Goal: Information Seeking & Learning: Learn about a topic

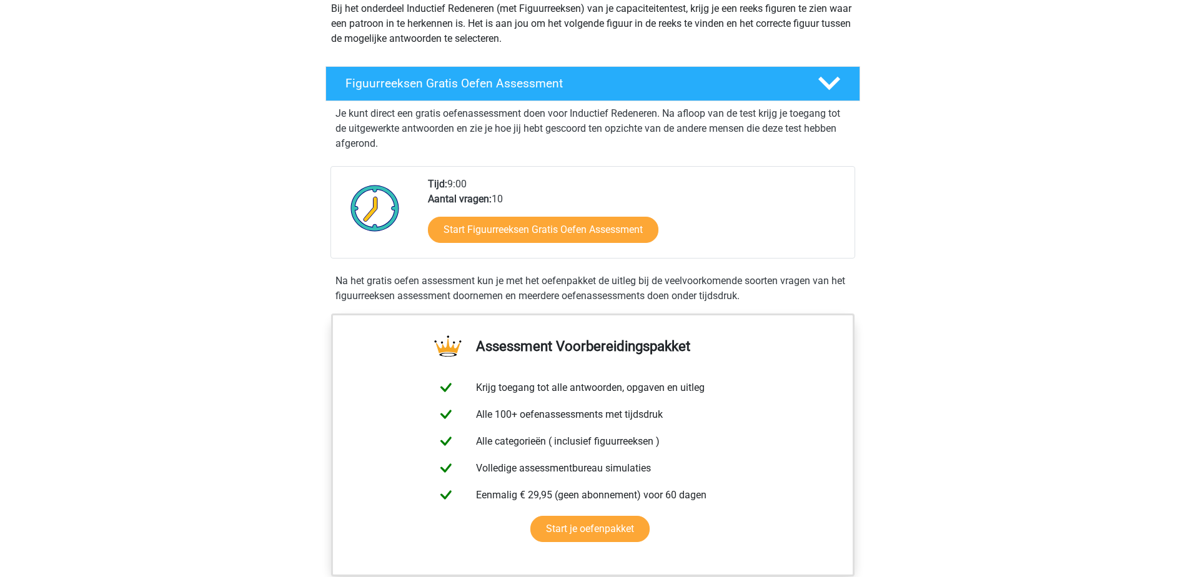
scroll to position [187, 0]
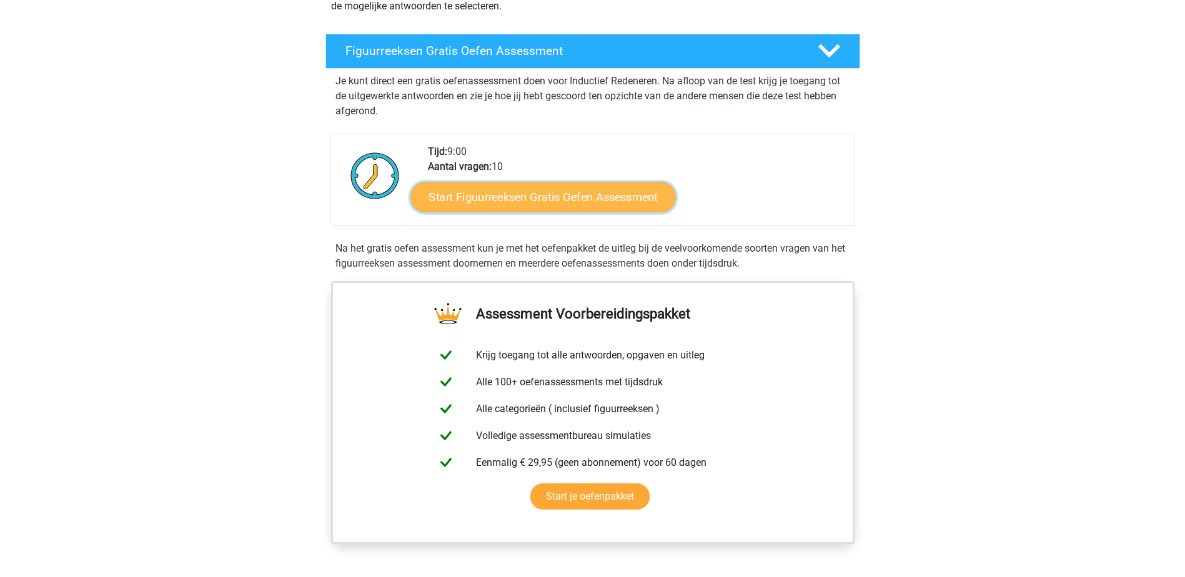
click at [523, 198] on link "Start Figuurreeksen Gratis Oefen Assessment" at bounding box center [542, 197] width 265 height 30
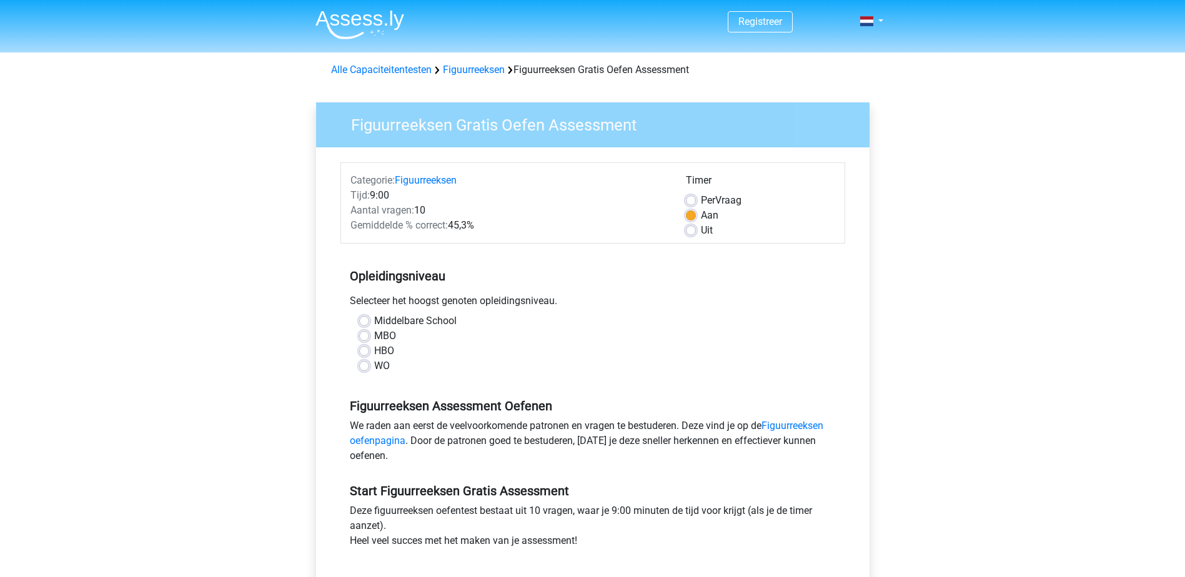
click at [374, 350] on label "HBO" at bounding box center [384, 351] width 20 height 15
click at [365, 350] on input "HBO" at bounding box center [364, 350] width 10 height 12
radio input "true"
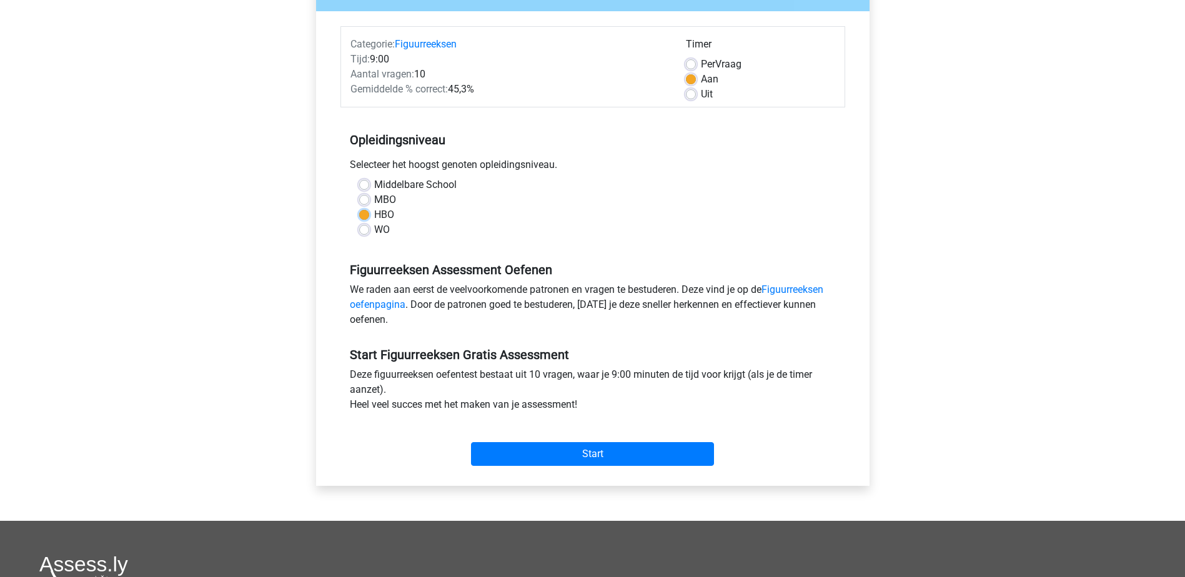
scroll to position [187, 0]
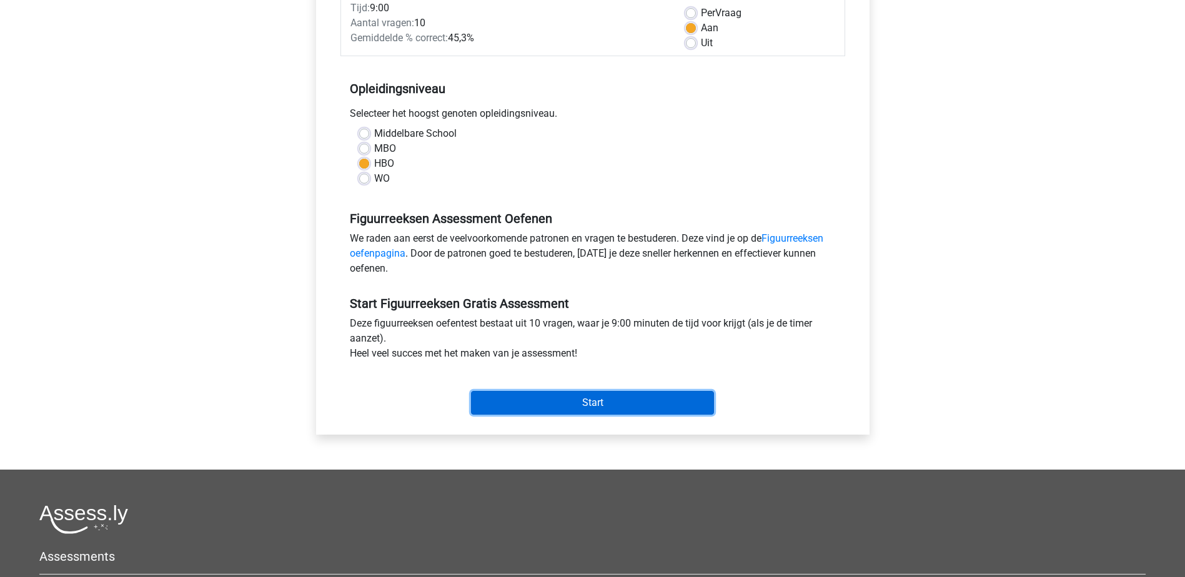
click at [595, 402] on input "Start" at bounding box center [592, 403] width 243 height 24
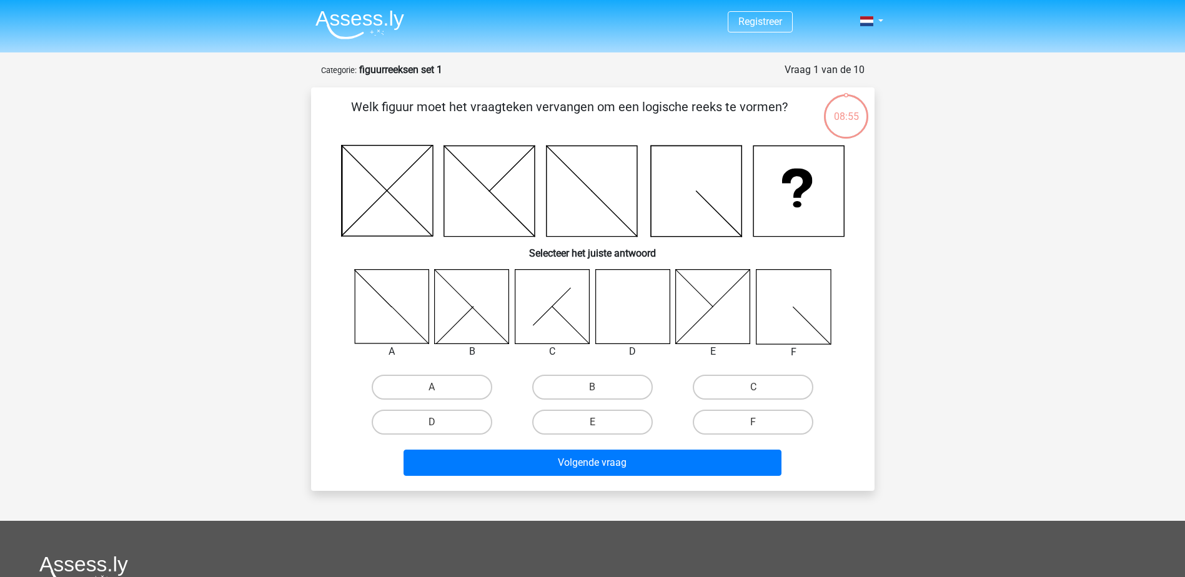
click at [620, 301] on icon at bounding box center [632, 306] width 74 height 74
click at [460, 422] on label "D" at bounding box center [432, 422] width 121 height 25
click at [440, 422] on input "D" at bounding box center [436, 426] width 8 height 8
radio input "true"
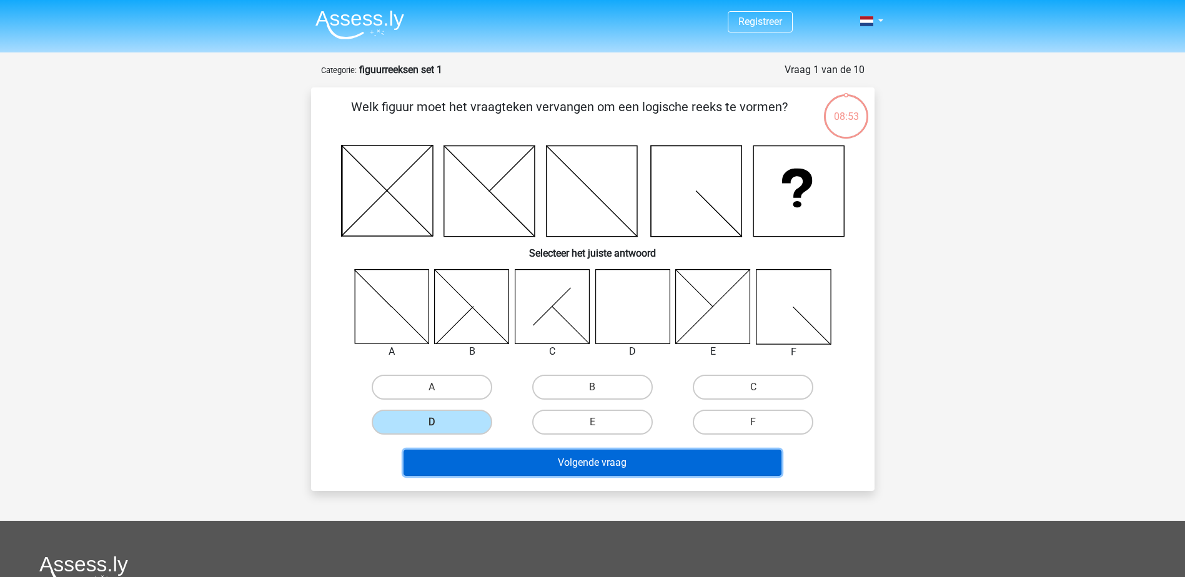
click at [598, 458] on button "Volgende vraag" at bounding box center [592, 463] width 378 height 26
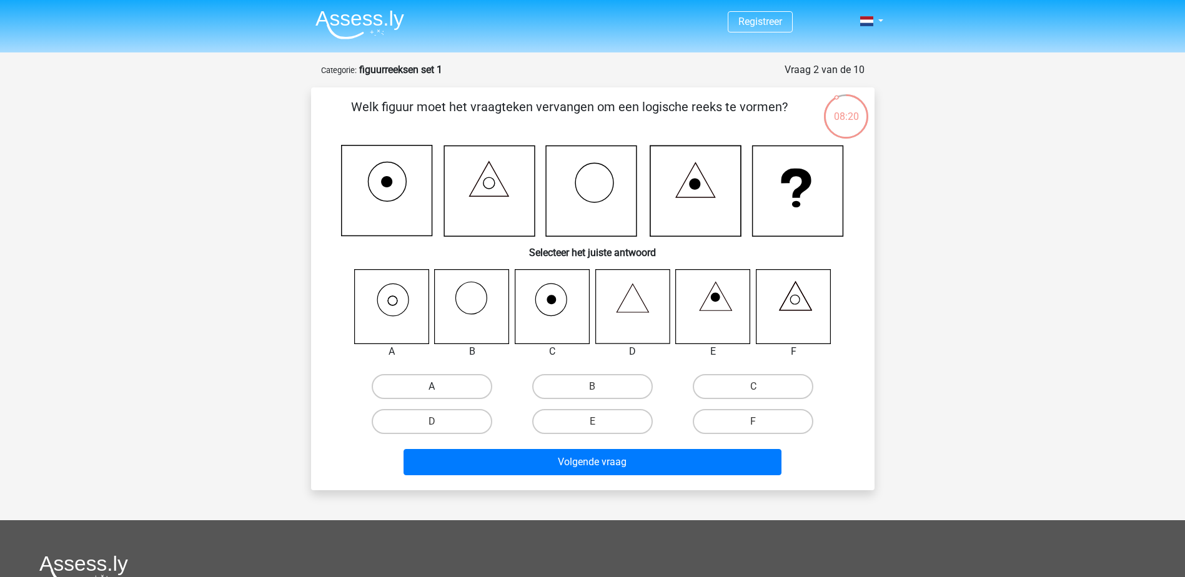
click at [421, 383] on label "A" at bounding box center [432, 386] width 121 height 25
click at [432, 387] on input "A" at bounding box center [436, 391] width 8 height 8
radio input "true"
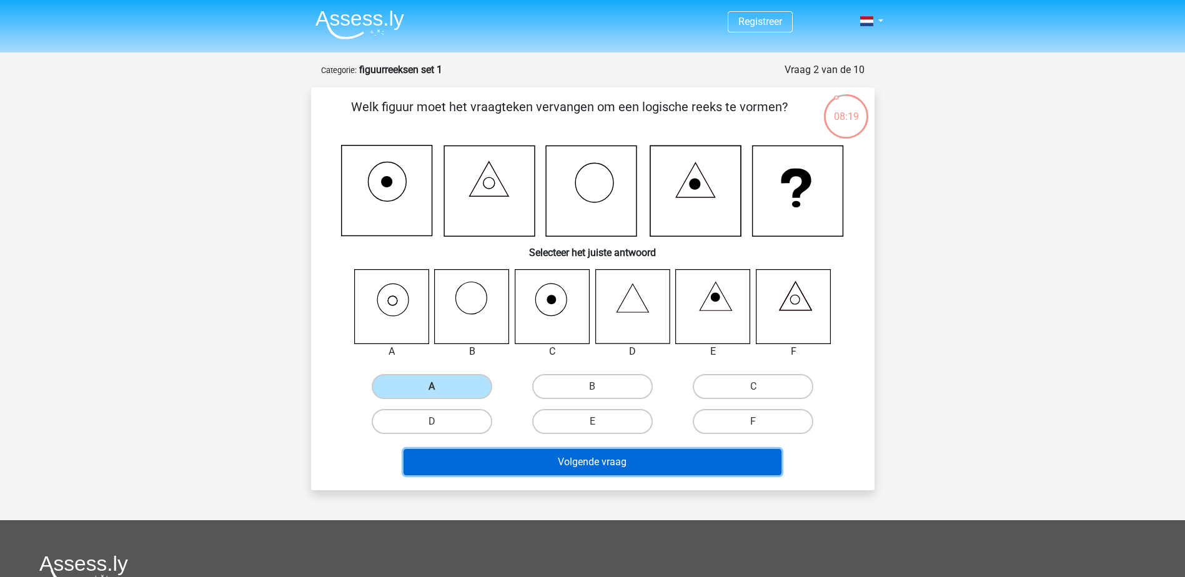
click at [562, 457] on button "Volgende vraag" at bounding box center [592, 462] width 378 height 26
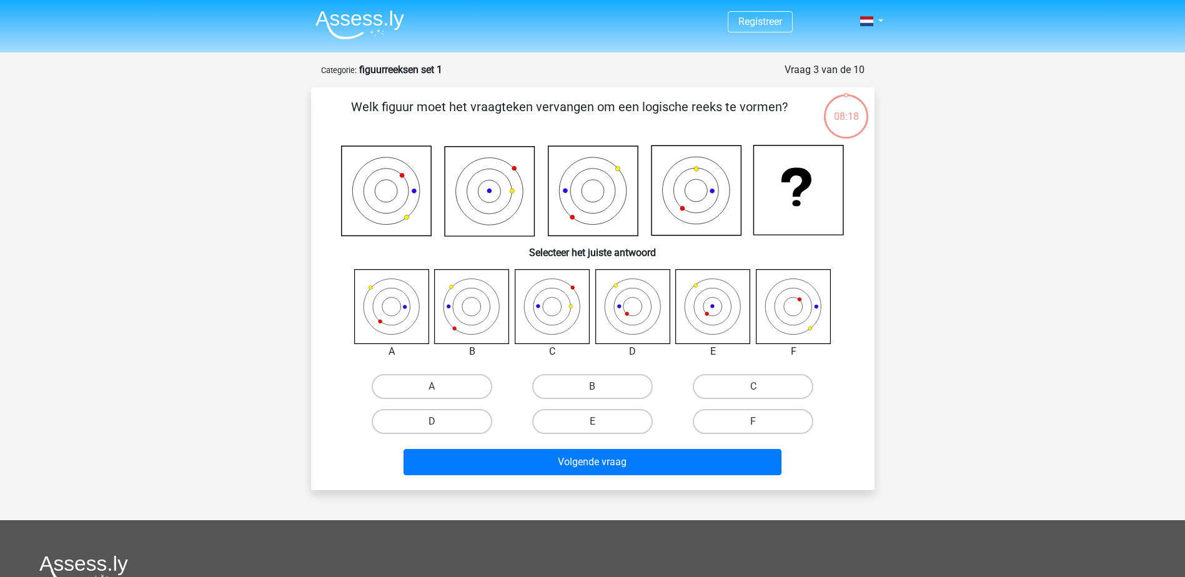
scroll to position [62, 0]
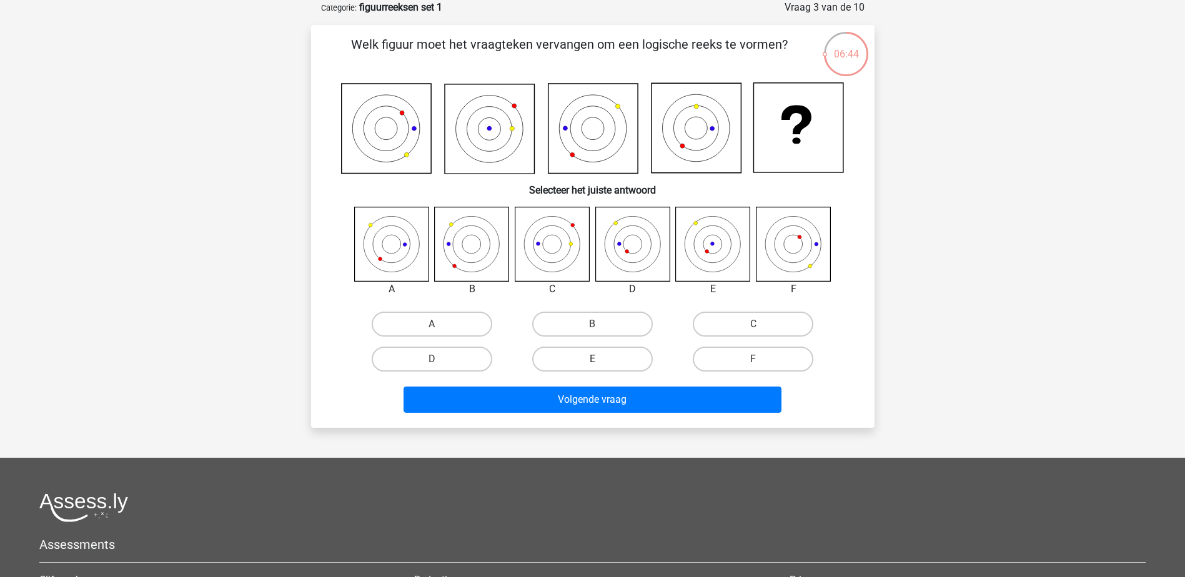
click at [581, 355] on label "E" at bounding box center [592, 359] width 121 height 25
click at [592, 359] on input "E" at bounding box center [596, 363] width 8 height 8
radio input "true"
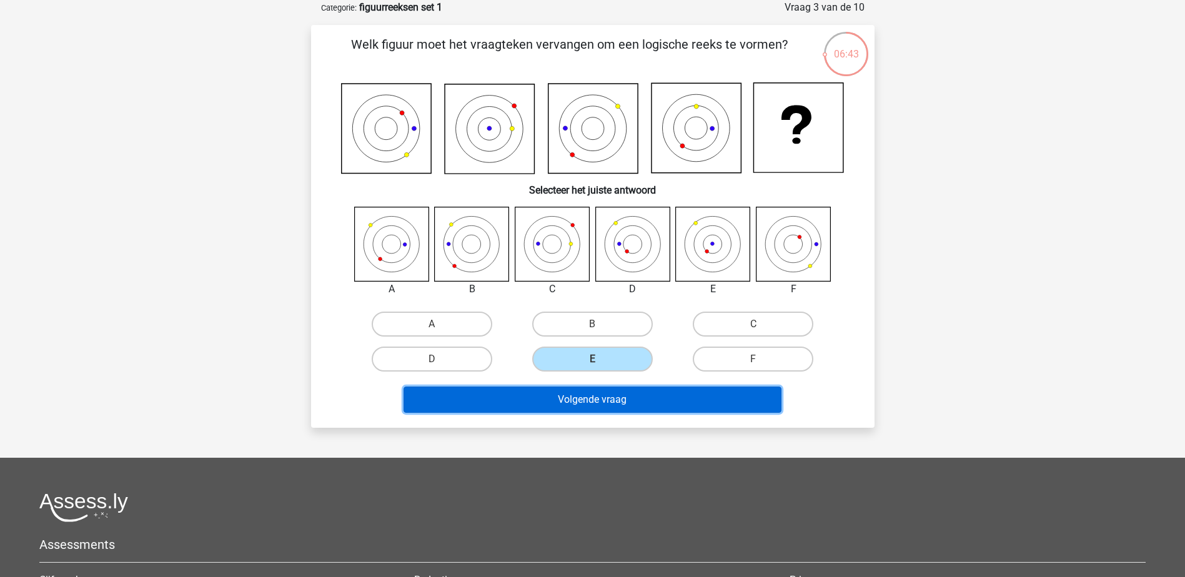
click at [610, 397] on button "Volgende vraag" at bounding box center [592, 400] width 378 height 26
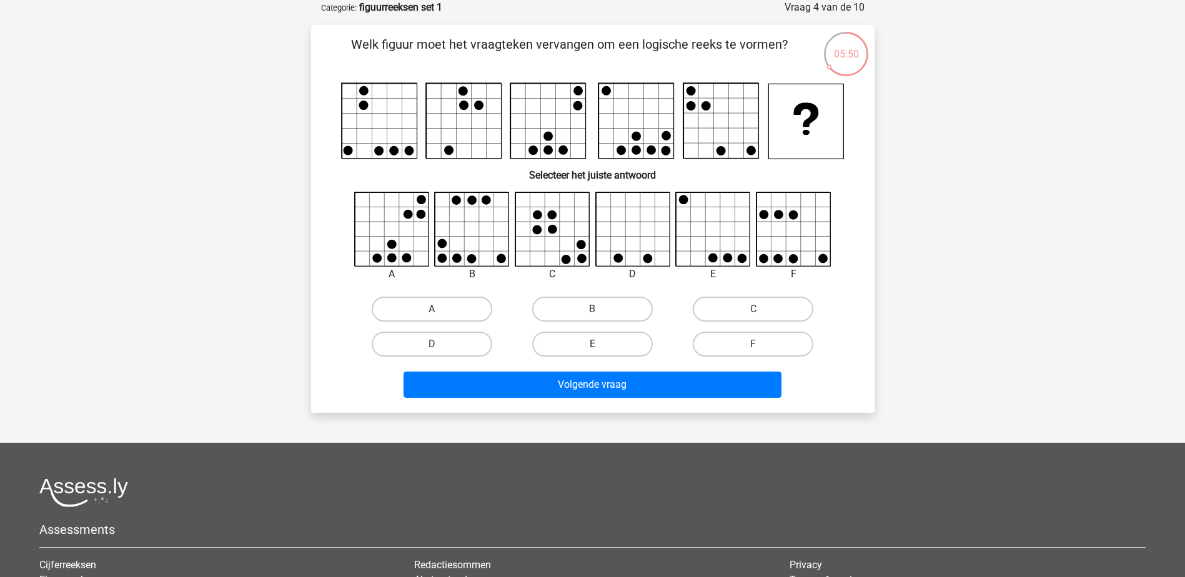
click at [568, 344] on label "E" at bounding box center [592, 344] width 121 height 25
click at [592, 344] on input "E" at bounding box center [596, 348] width 8 height 8
radio input "true"
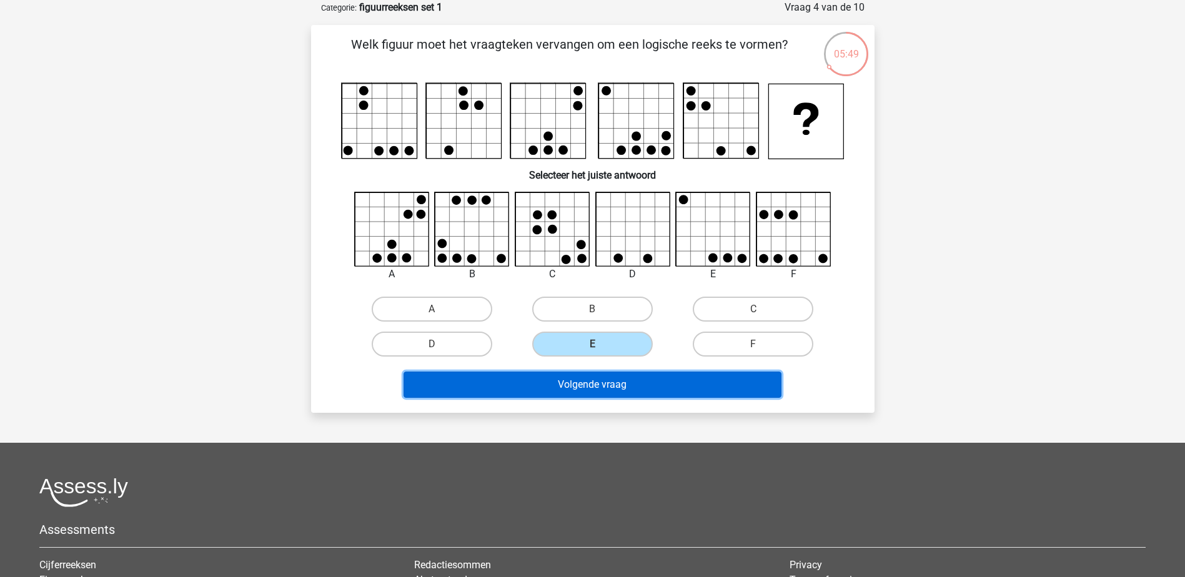
click at [579, 378] on button "Volgende vraag" at bounding box center [592, 385] width 378 height 26
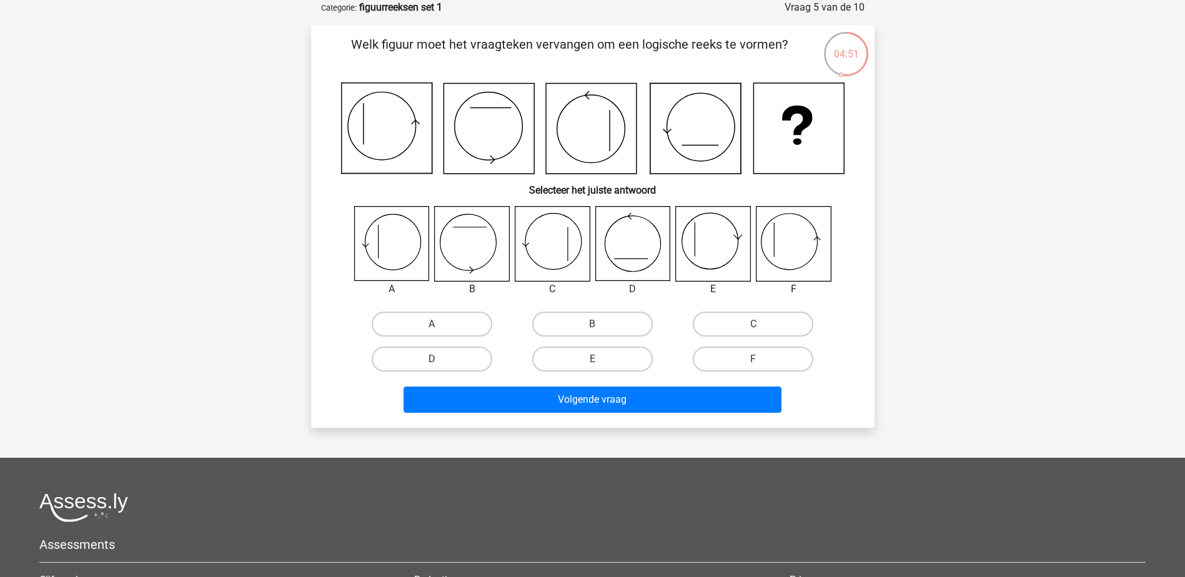
click at [813, 242] on icon at bounding box center [793, 244] width 74 height 74
drag, startPoint x: 733, startPoint y: 367, endPoint x: 715, endPoint y: 382, distance: 24.0
click at [732, 369] on label "F" at bounding box center [753, 359] width 121 height 25
click at [753, 367] on input "F" at bounding box center [757, 363] width 8 height 8
radio input "true"
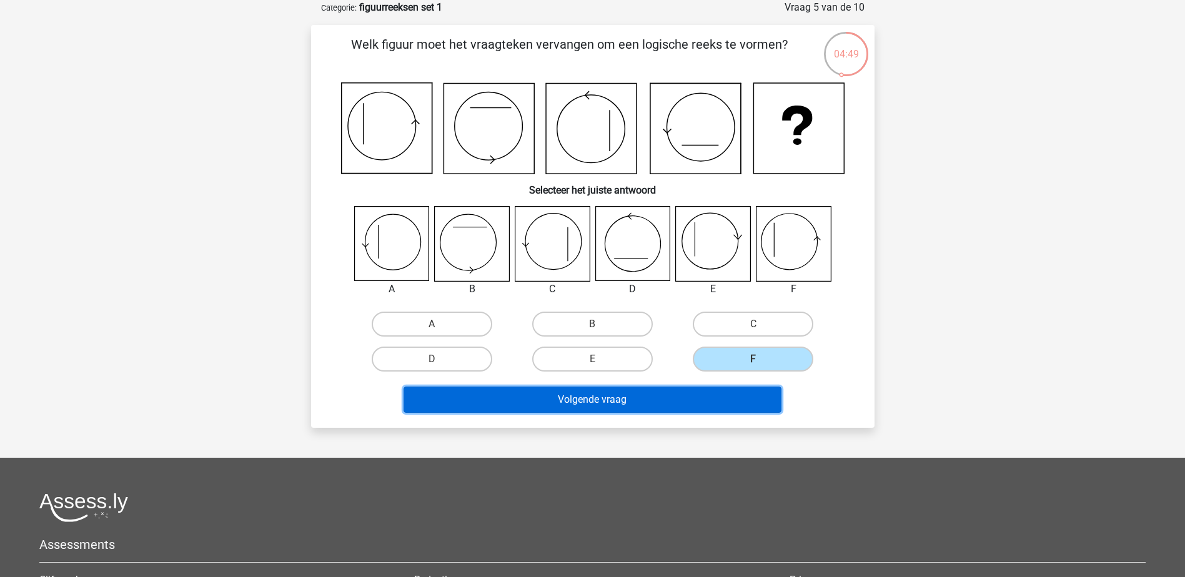
click at [702, 393] on button "Volgende vraag" at bounding box center [592, 400] width 378 height 26
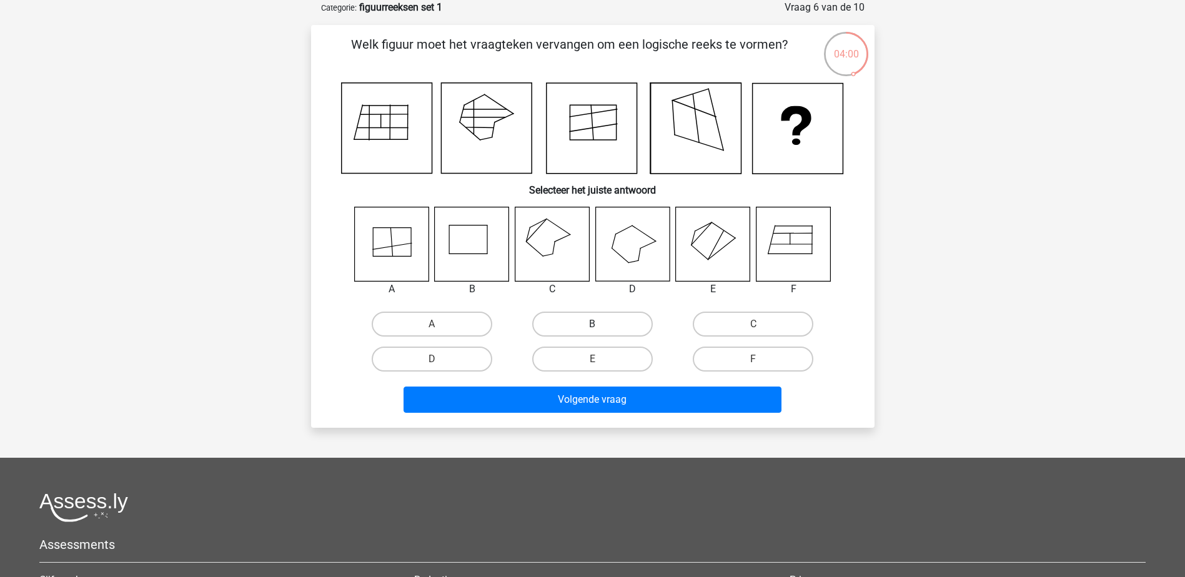
click at [598, 317] on label "B" at bounding box center [592, 324] width 121 height 25
click at [598, 324] on input "B" at bounding box center [596, 328] width 8 height 8
radio input "true"
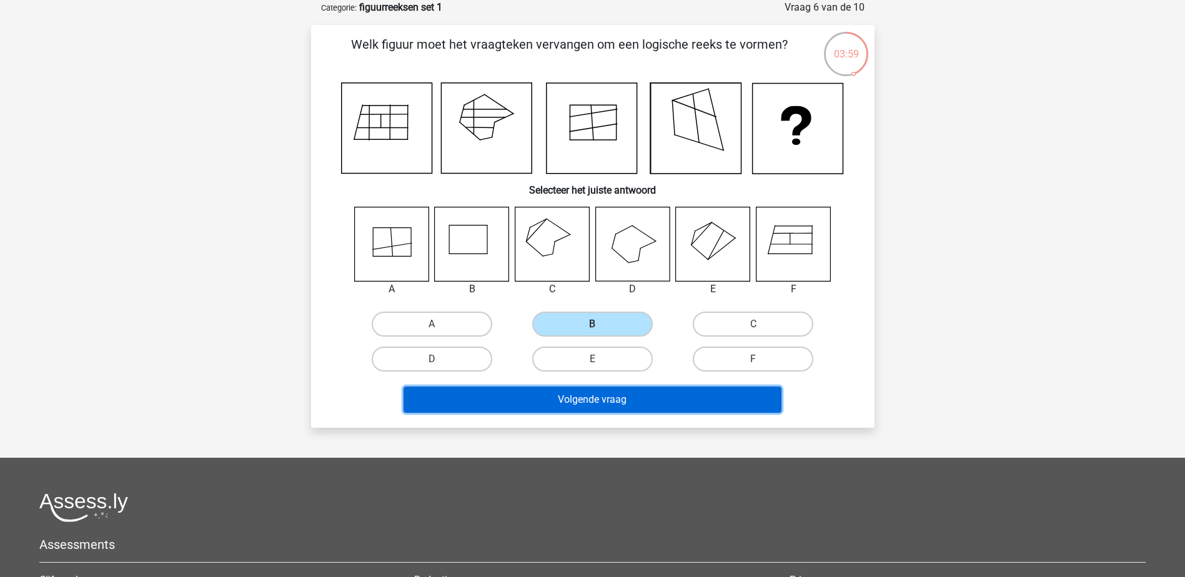
click at [598, 394] on button "Volgende vraag" at bounding box center [592, 400] width 378 height 26
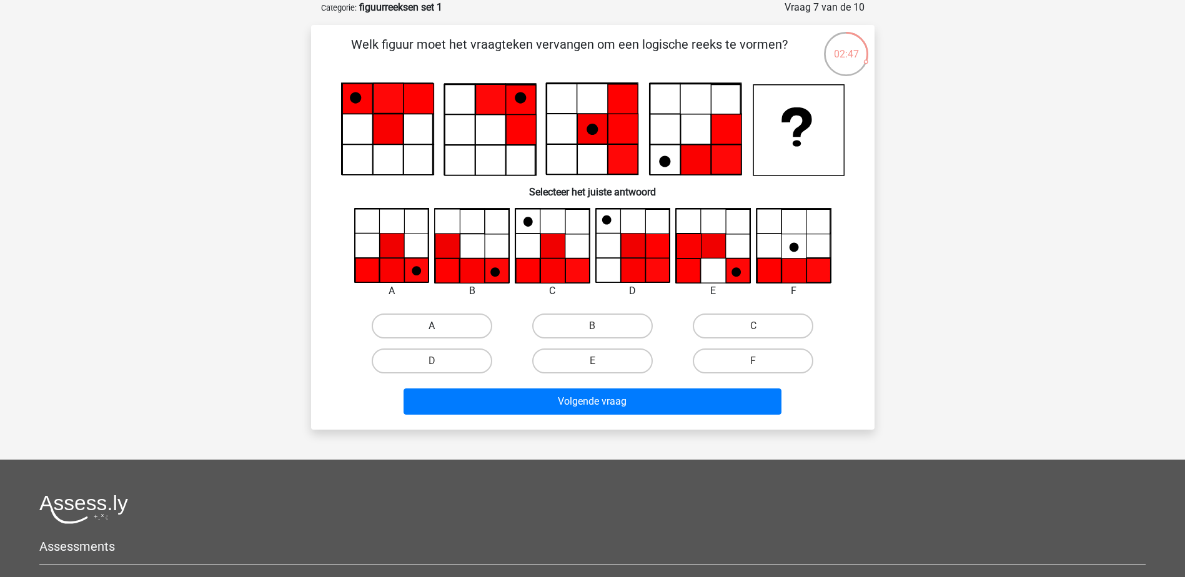
click at [403, 321] on label "A" at bounding box center [432, 326] width 121 height 25
click at [432, 326] on input "A" at bounding box center [436, 330] width 8 height 8
radio input "true"
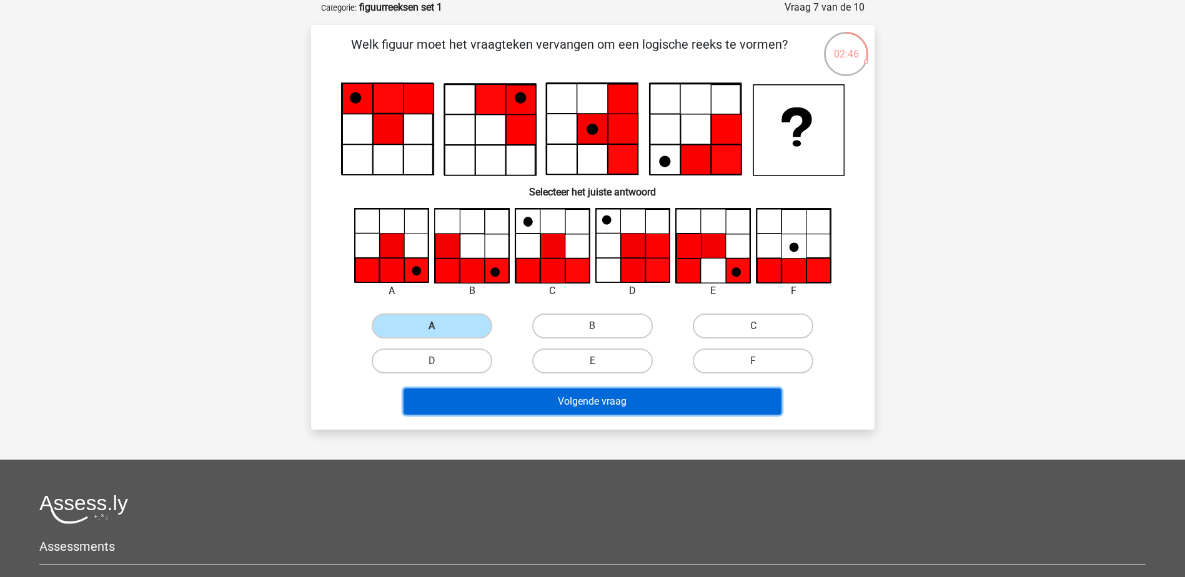
click at [537, 402] on button "Volgende vraag" at bounding box center [592, 401] width 378 height 26
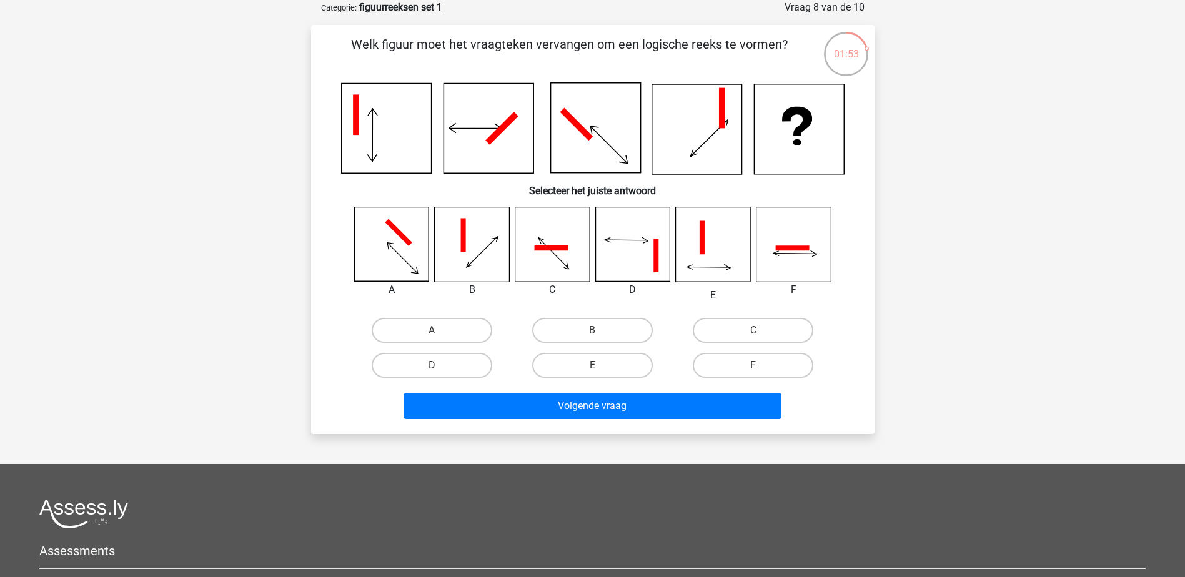
click at [794, 244] on icon at bounding box center [793, 244] width 74 height 74
click at [731, 360] on label "F" at bounding box center [753, 365] width 121 height 25
click at [753, 365] on input "F" at bounding box center [757, 369] width 8 height 8
radio input "true"
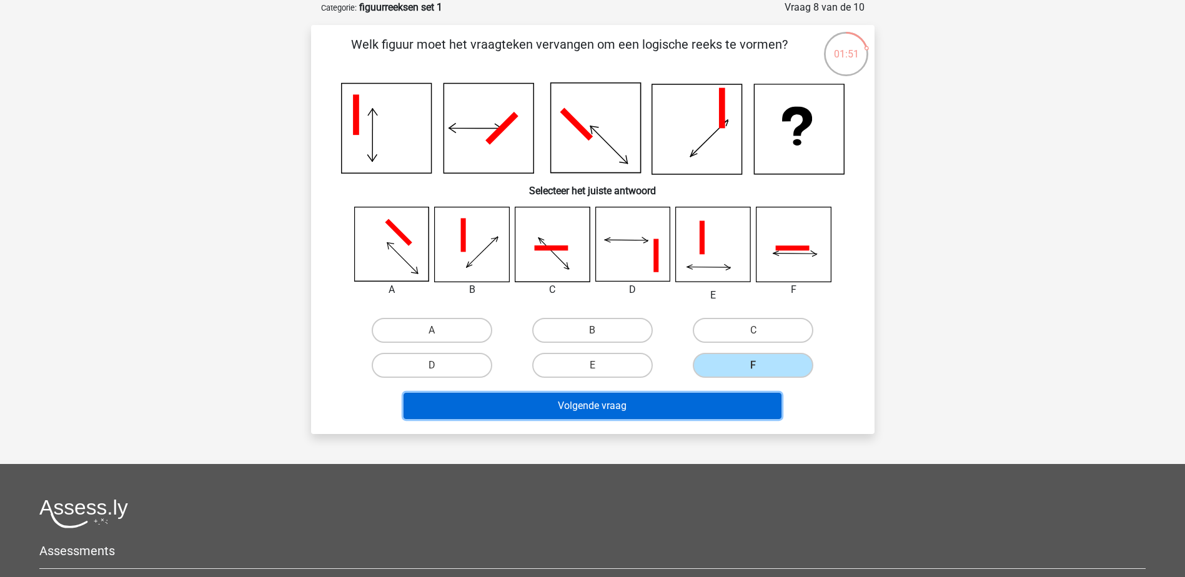
click at [693, 396] on button "Volgende vraag" at bounding box center [592, 406] width 378 height 26
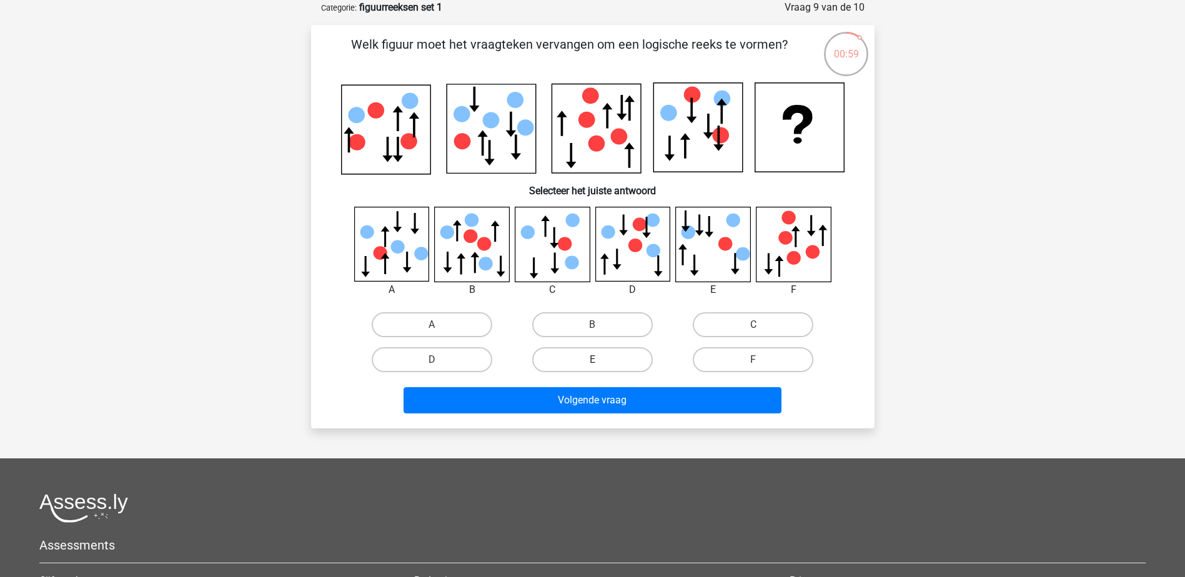
click at [617, 353] on label "E" at bounding box center [592, 359] width 121 height 25
click at [600, 360] on input "E" at bounding box center [596, 364] width 8 height 8
radio input "true"
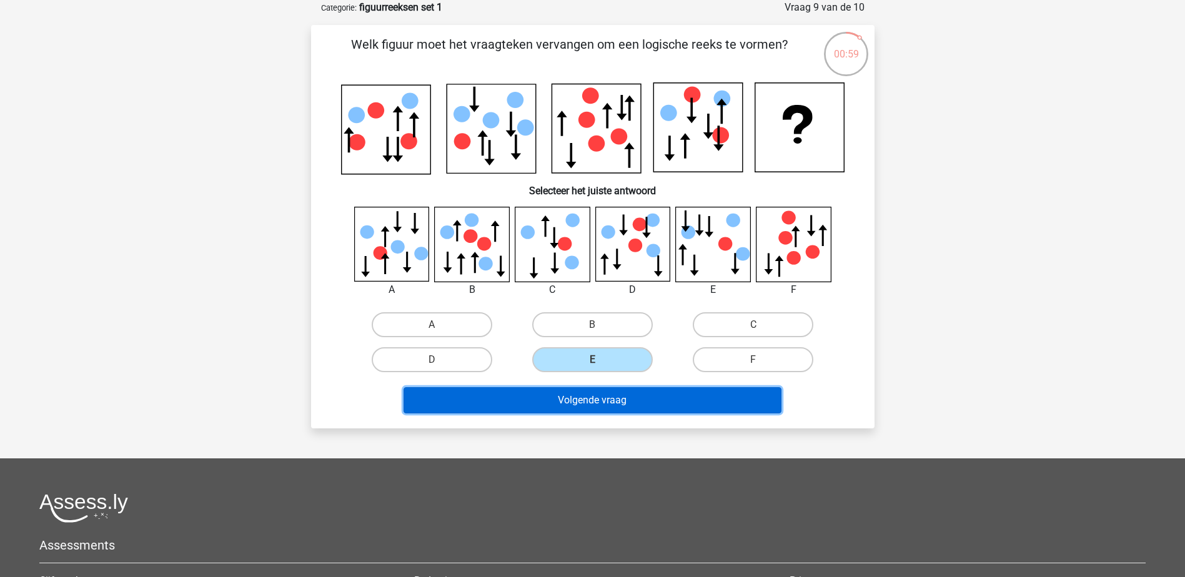
click at [613, 398] on button "Volgende vraag" at bounding box center [592, 400] width 378 height 26
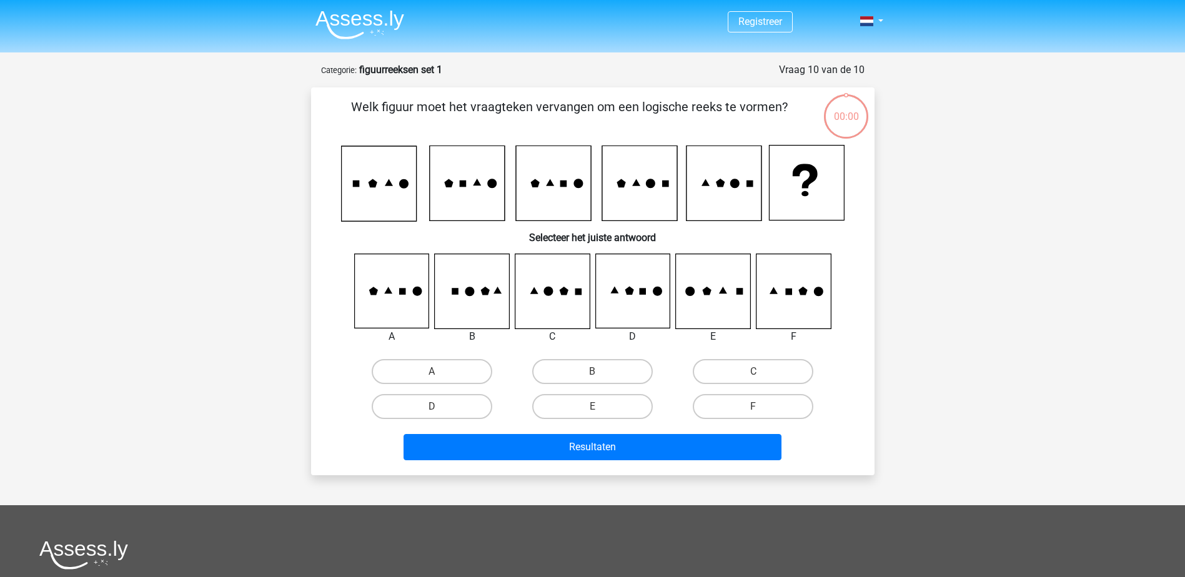
scroll to position [62, 0]
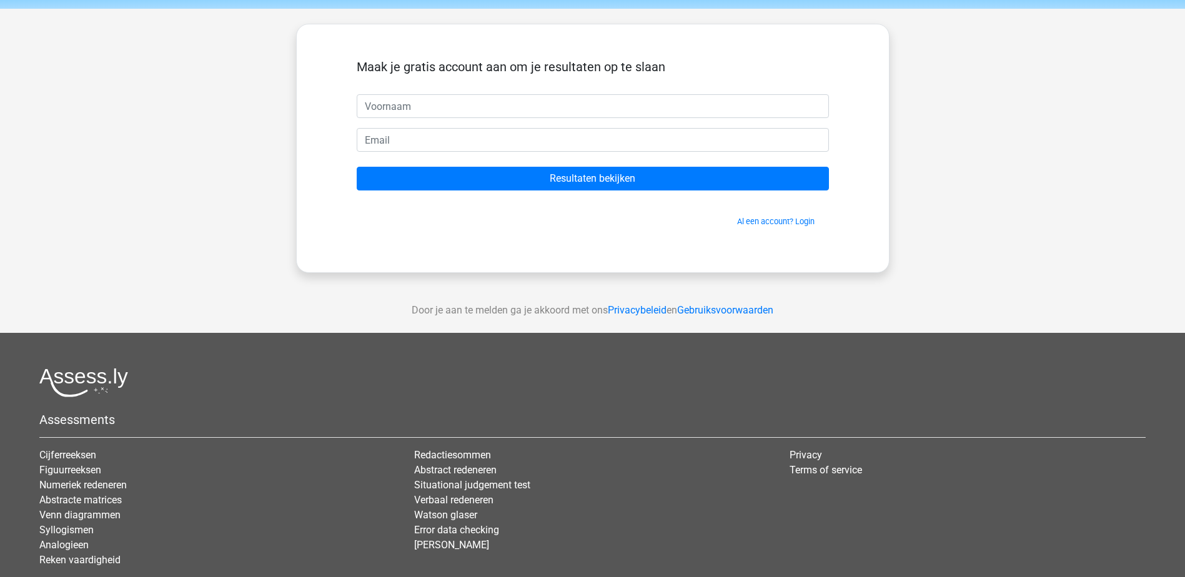
scroll to position [62, 0]
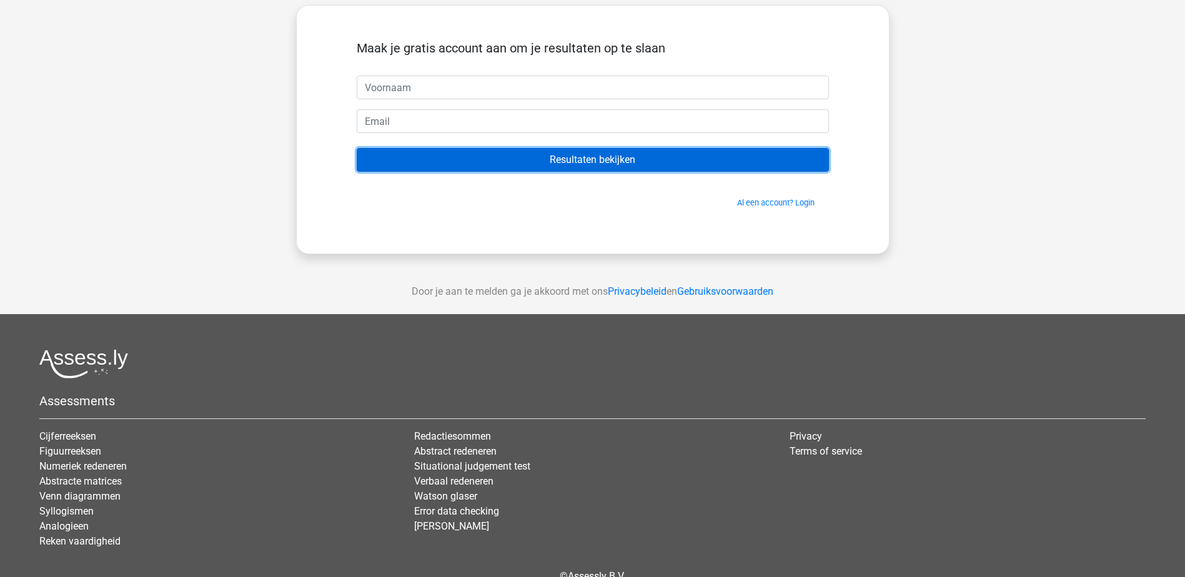
click at [590, 157] on input "Resultaten bekijken" at bounding box center [593, 160] width 472 height 24
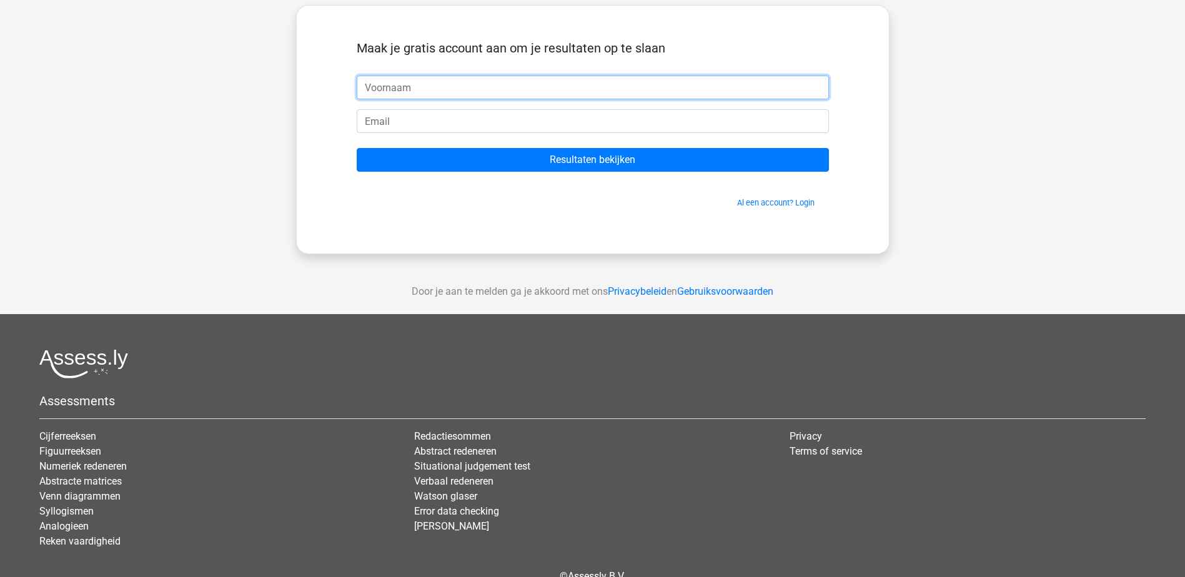
click at [525, 79] on input "text" at bounding box center [593, 88] width 472 height 24
type input "Wies"
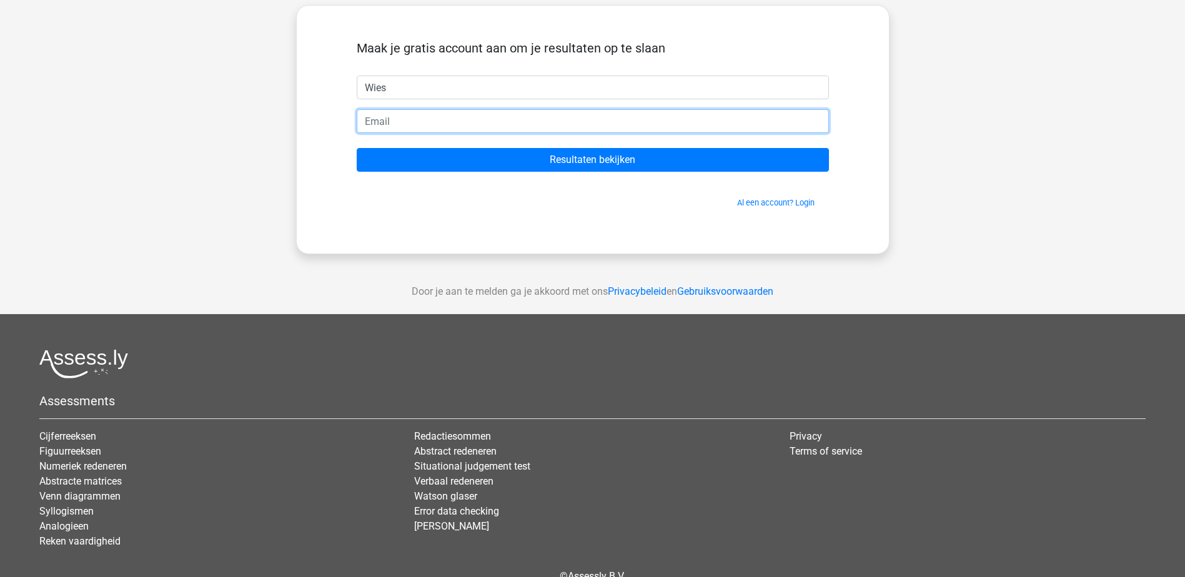
click at [418, 118] on input "email" at bounding box center [593, 121] width 472 height 24
type input "[EMAIL_ADDRESS][DOMAIN_NAME]"
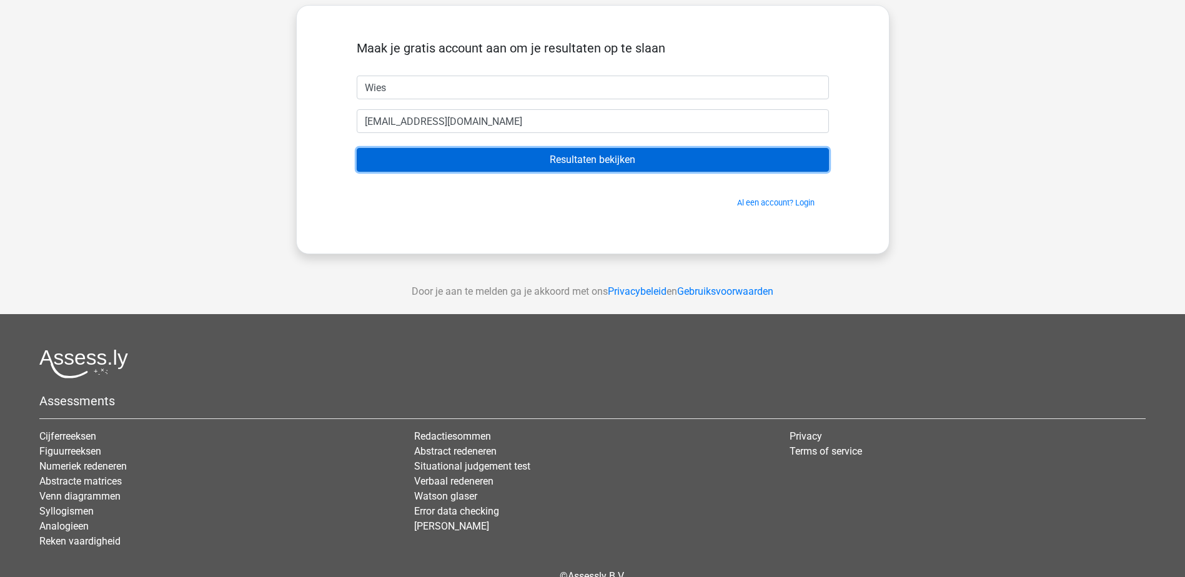
click at [574, 155] on input "Resultaten bekijken" at bounding box center [593, 160] width 472 height 24
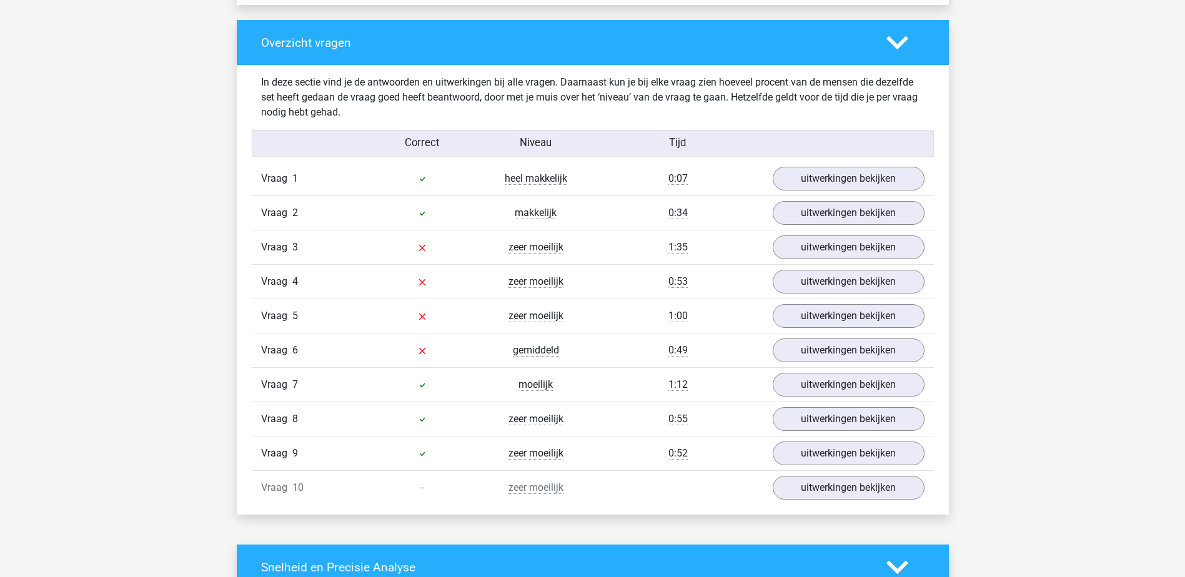
scroll to position [937, 0]
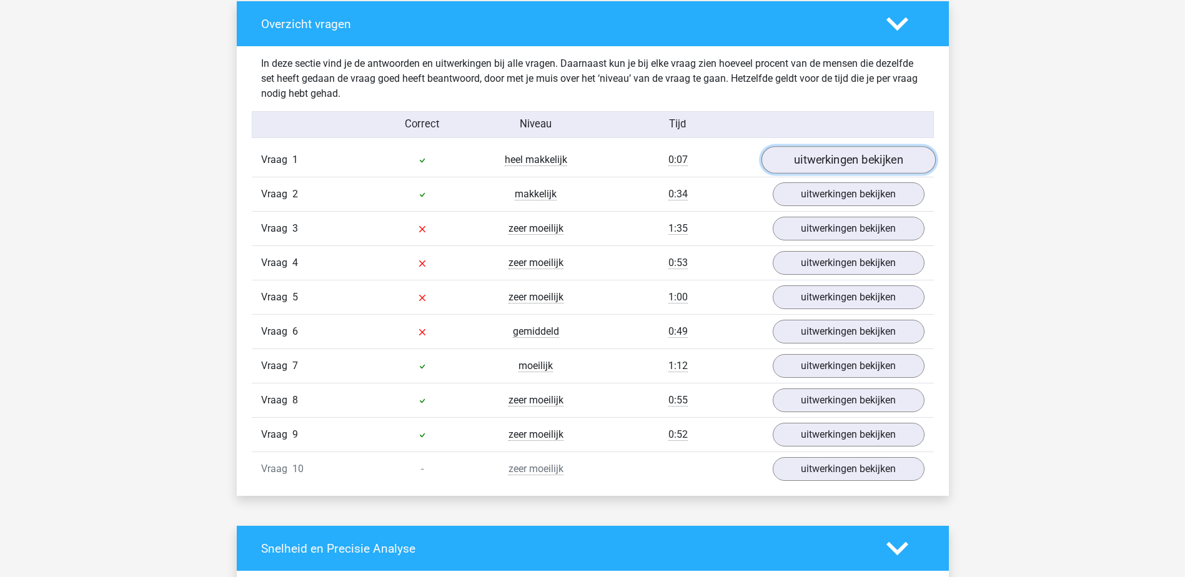
click at [863, 159] on link "uitwerkingen bekijken" at bounding box center [848, 160] width 174 height 27
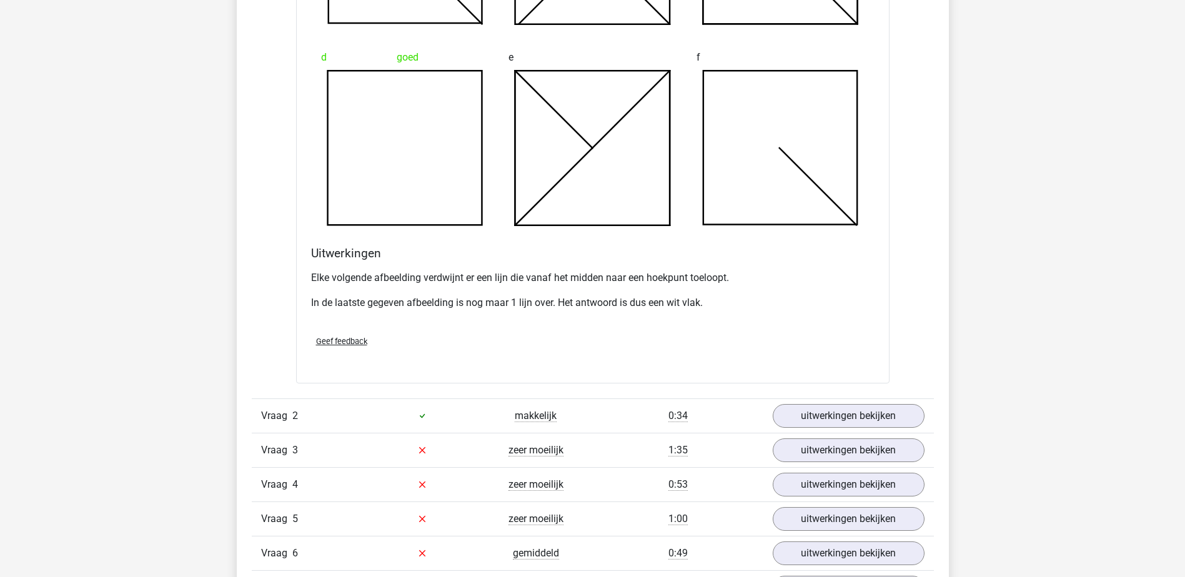
scroll to position [1499, 0]
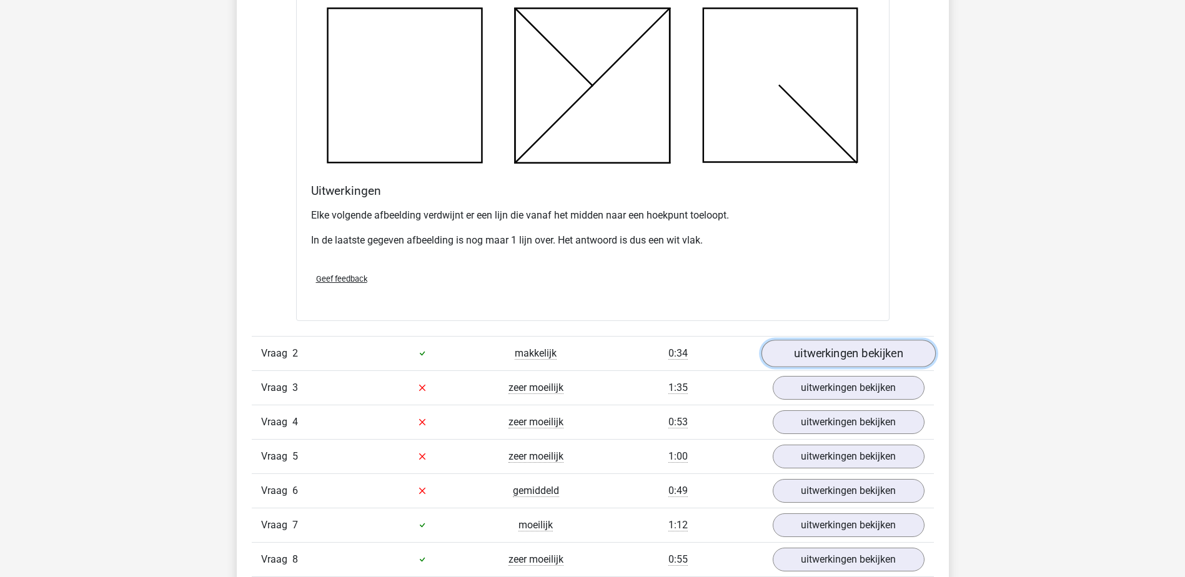
click at [852, 349] on link "uitwerkingen bekijken" at bounding box center [848, 353] width 174 height 27
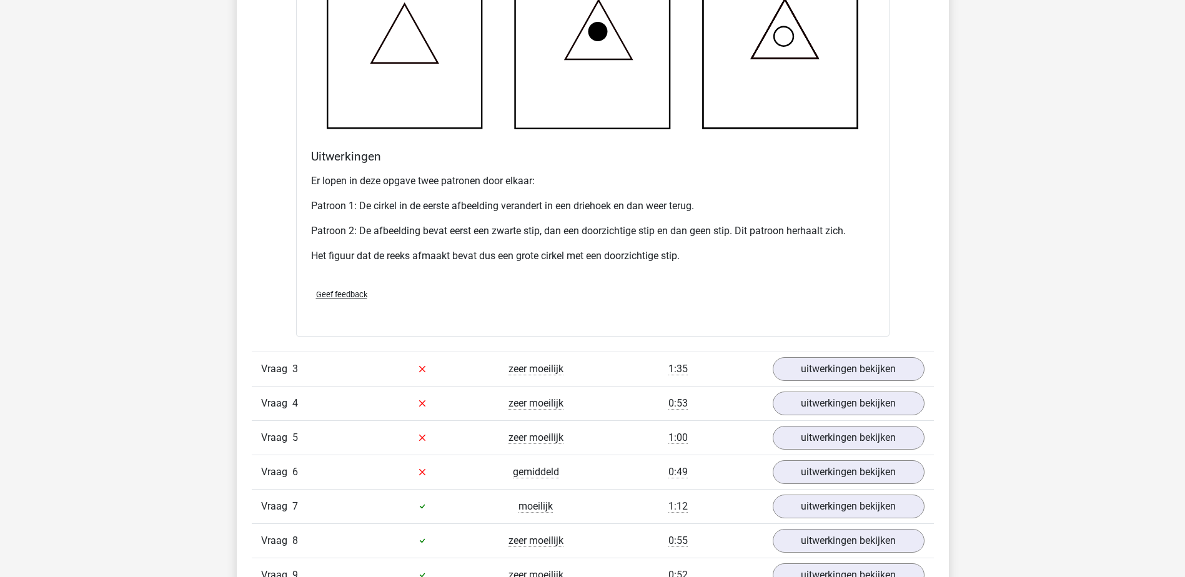
scroll to position [2311, 0]
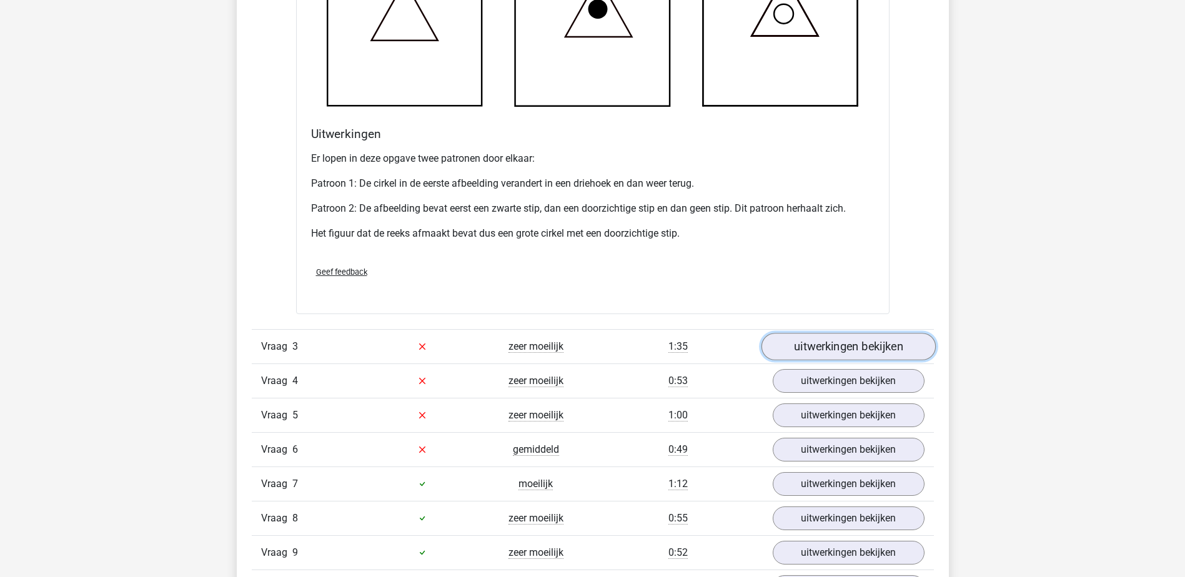
click at [896, 347] on link "uitwerkingen bekijken" at bounding box center [848, 346] width 174 height 27
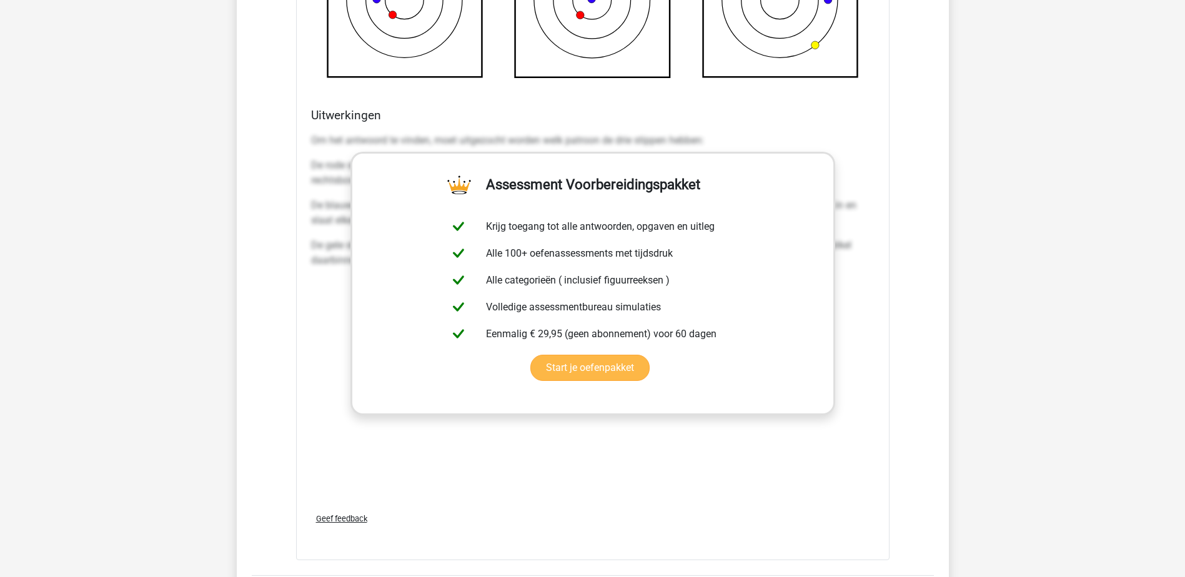
scroll to position [3123, 0]
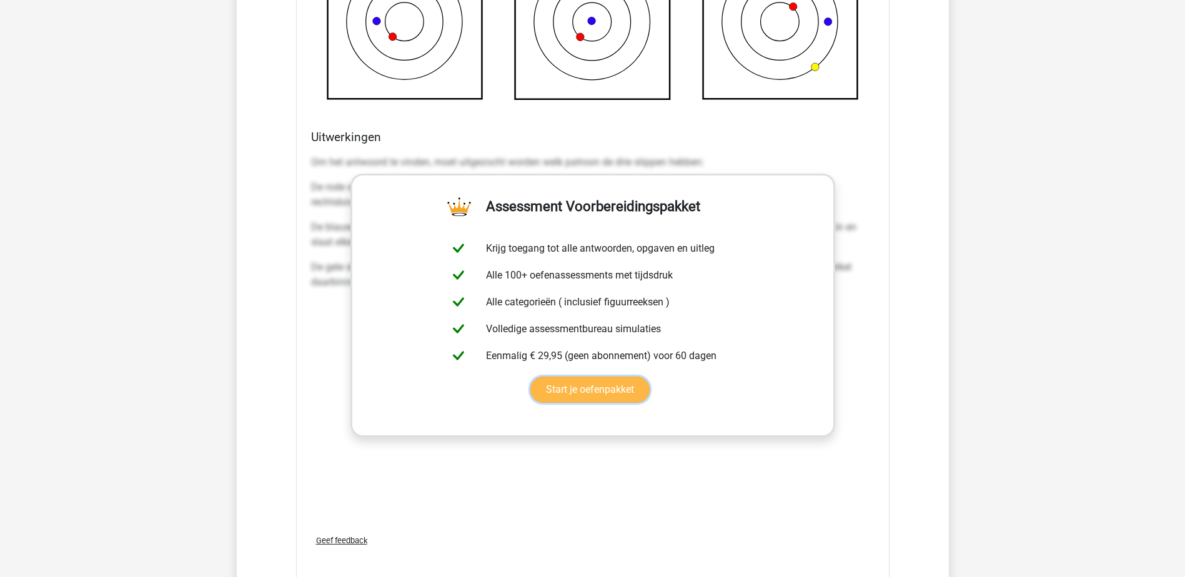
click at [650, 377] on link "Start je oefenpakket" at bounding box center [589, 390] width 119 height 26
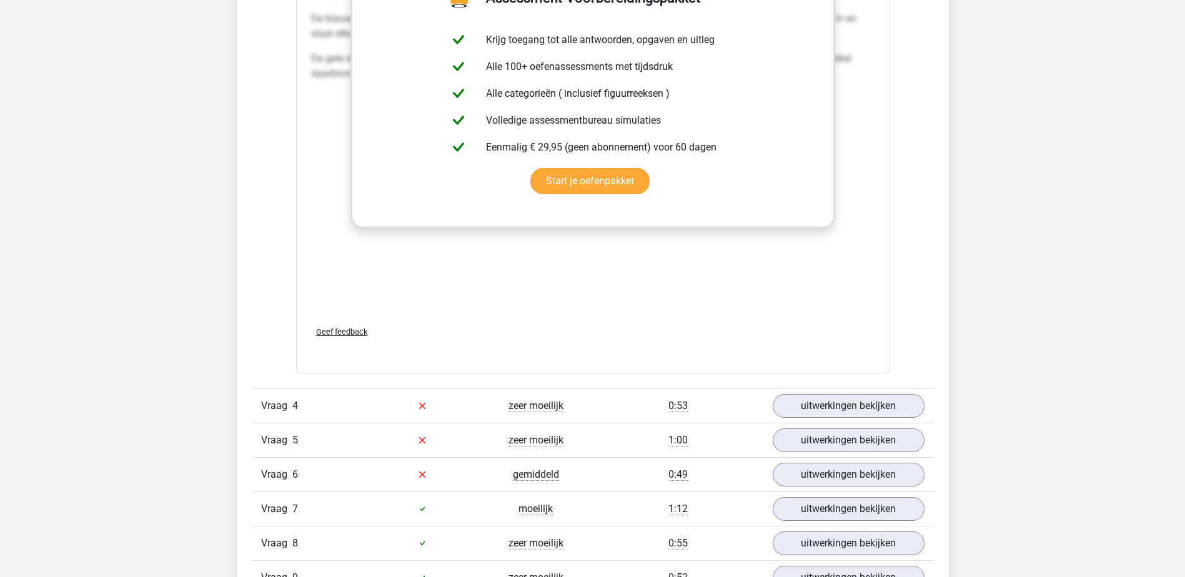
scroll to position [3498, 0]
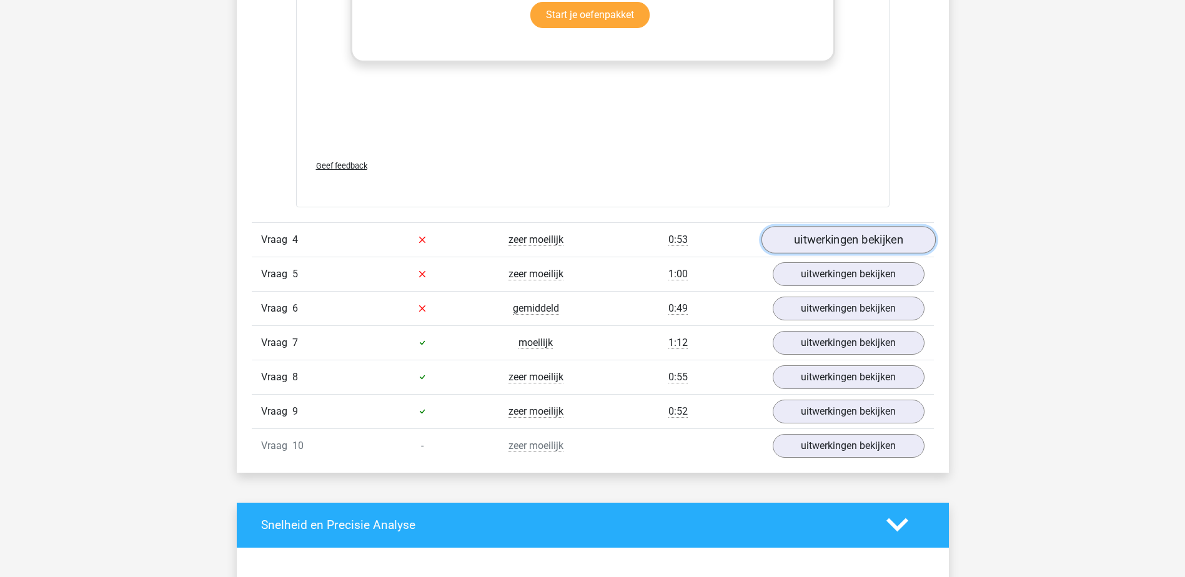
click at [856, 234] on link "uitwerkingen bekijken" at bounding box center [848, 239] width 174 height 27
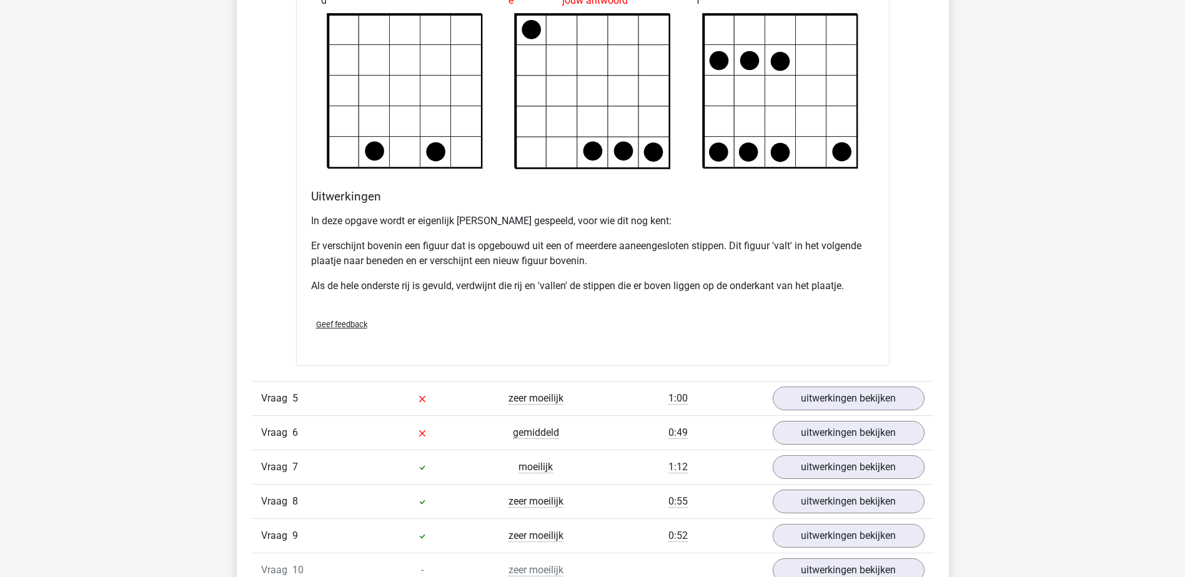
scroll to position [4122, 0]
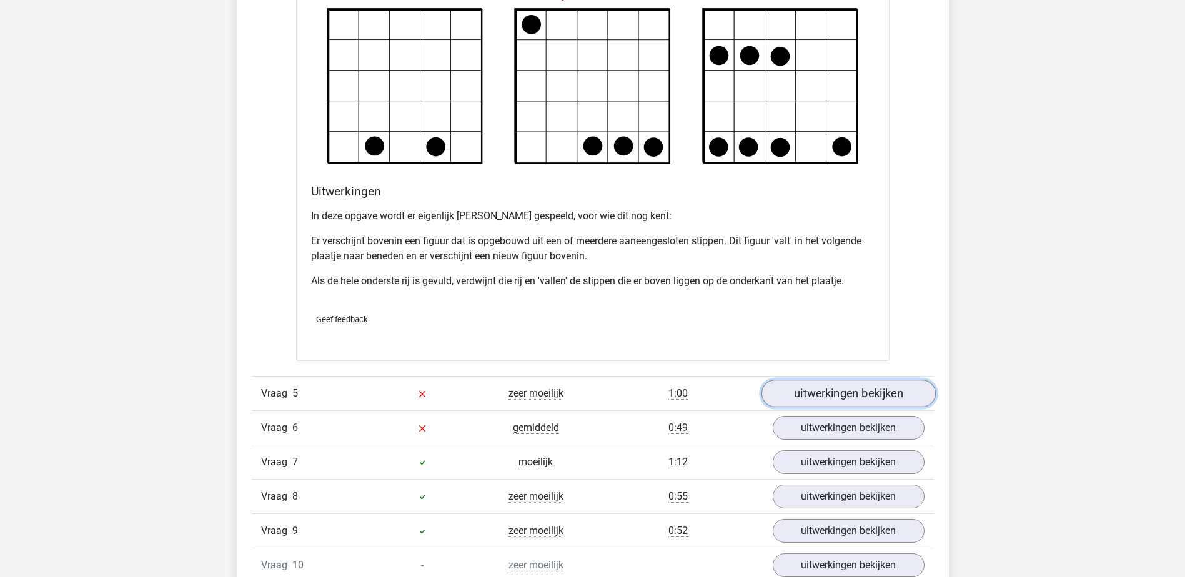
click at [844, 391] on link "uitwerkingen bekijken" at bounding box center [848, 393] width 174 height 27
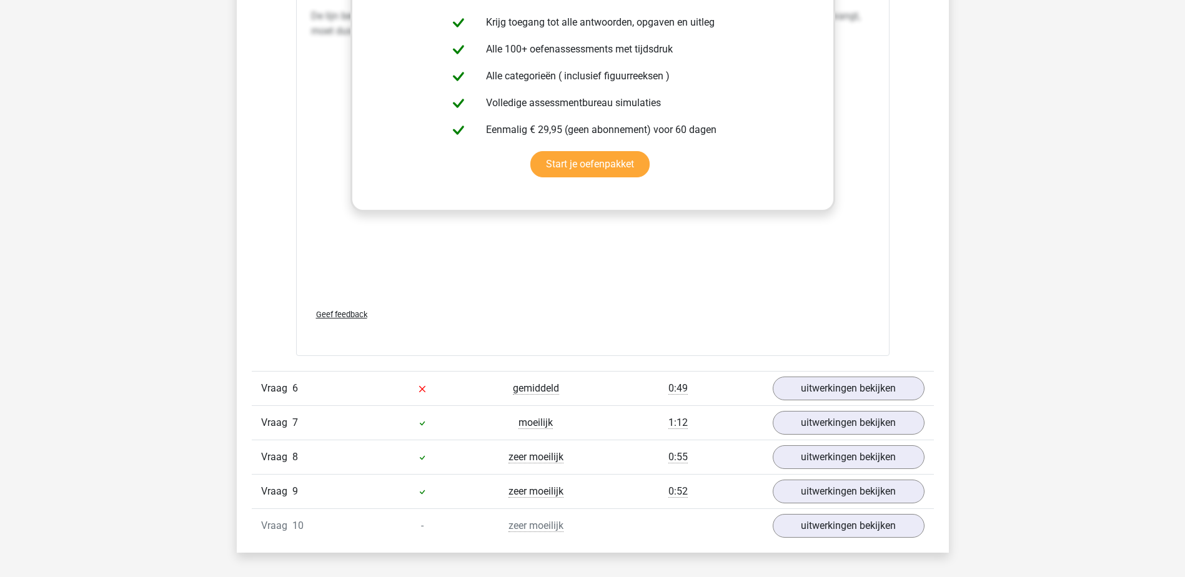
scroll to position [5247, 0]
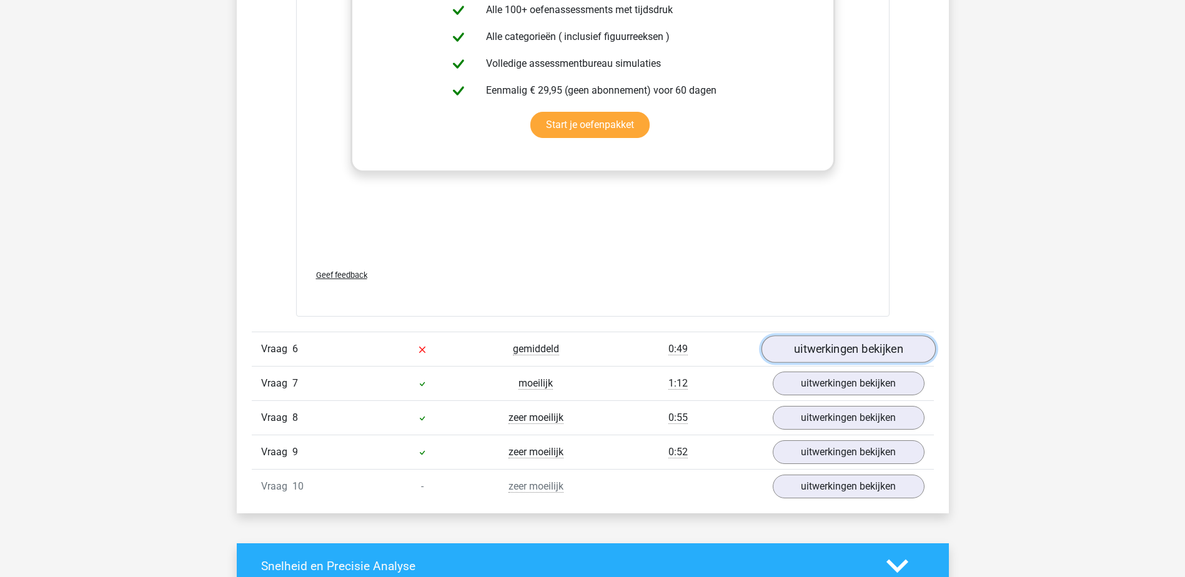
click at [858, 348] on link "uitwerkingen bekijken" at bounding box center [848, 348] width 174 height 27
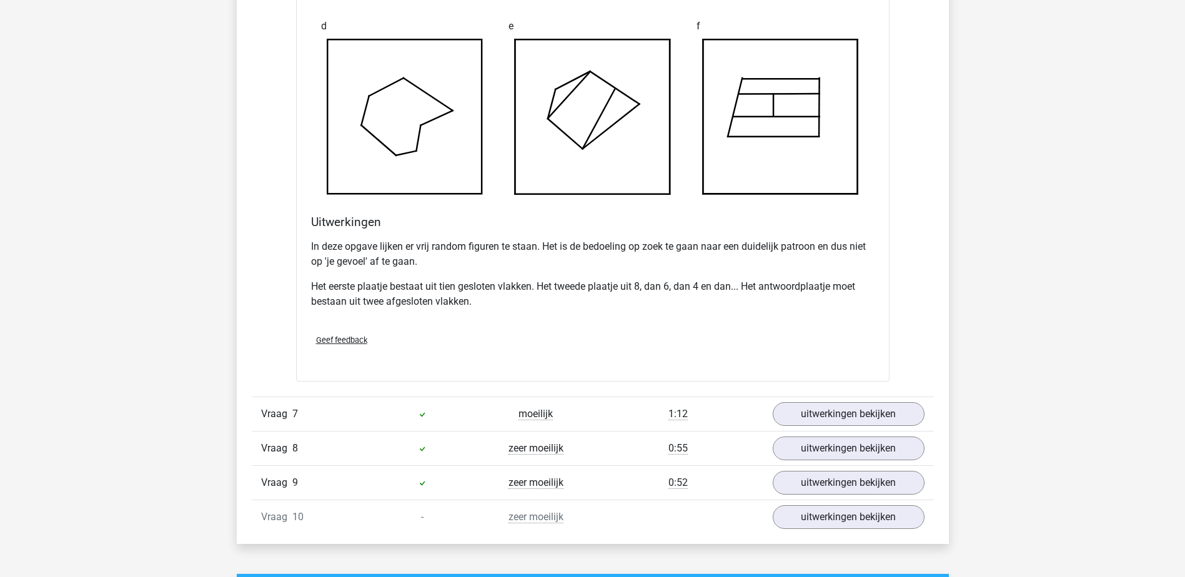
scroll to position [5996, 0]
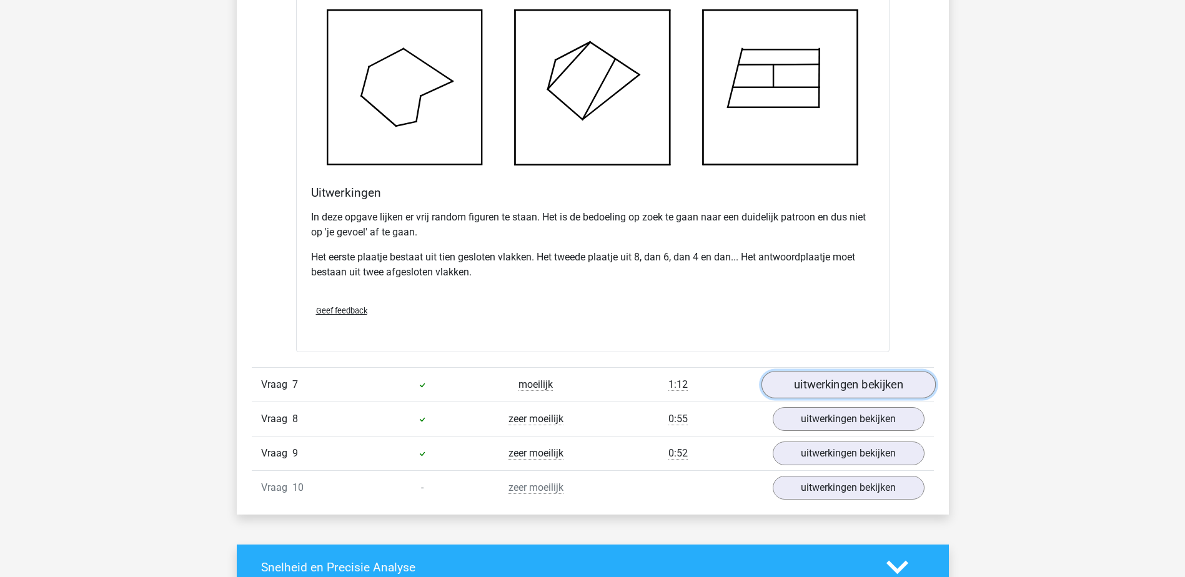
click at [846, 378] on link "uitwerkingen bekijken" at bounding box center [848, 384] width 174 height 27
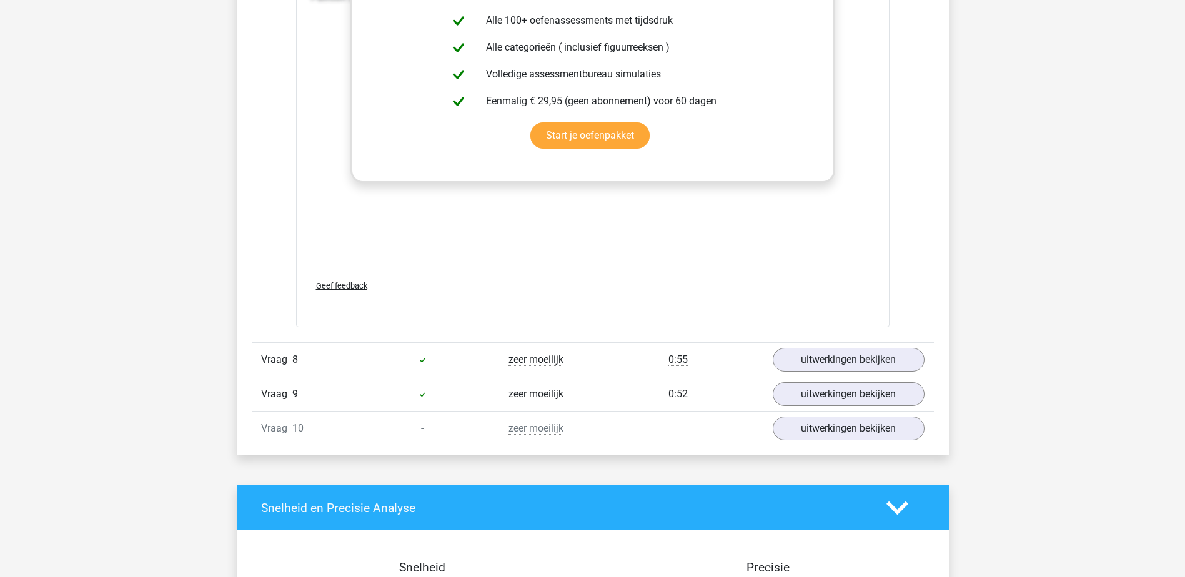
scroll to position [7120, 0]
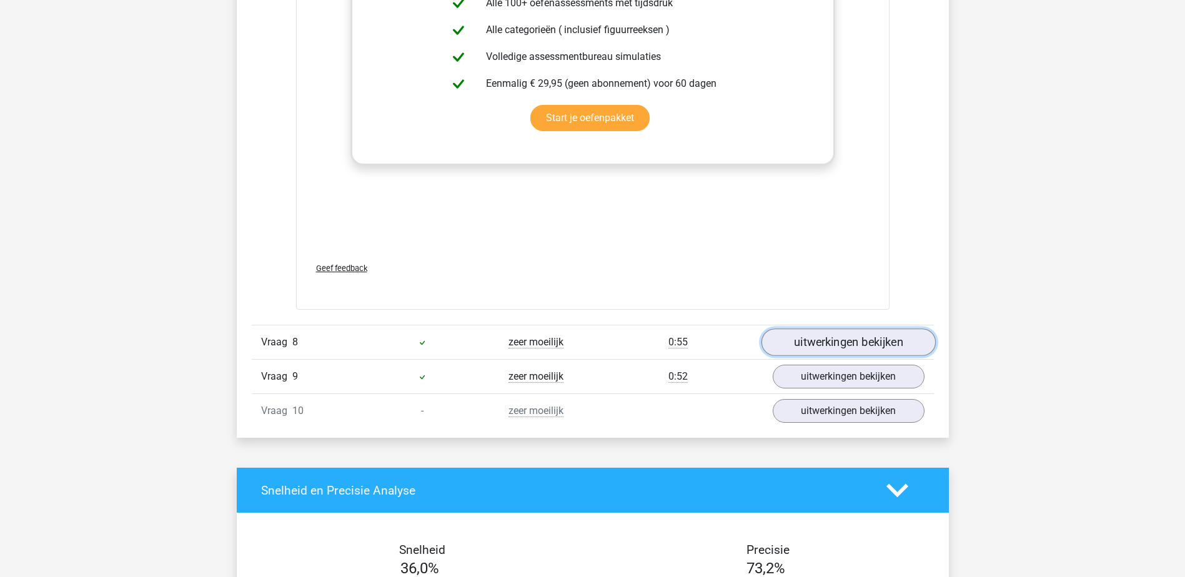
click at [888, 342] on link "uitwerkingen bekijken" at bounding box center [848, 342] width 174 height 27
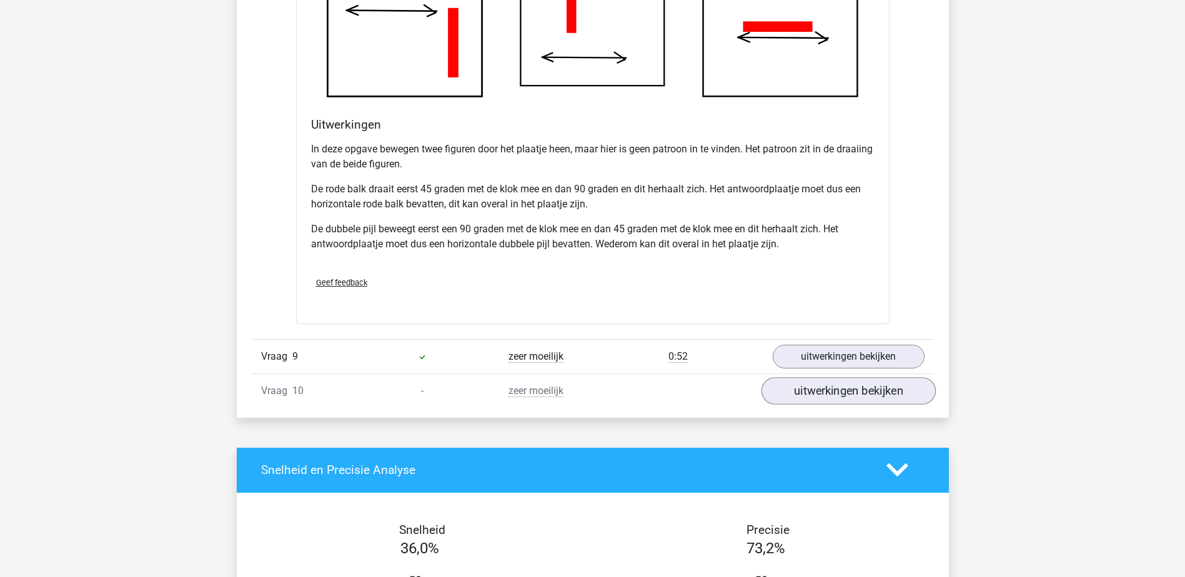
scroll to position [7932, 0]
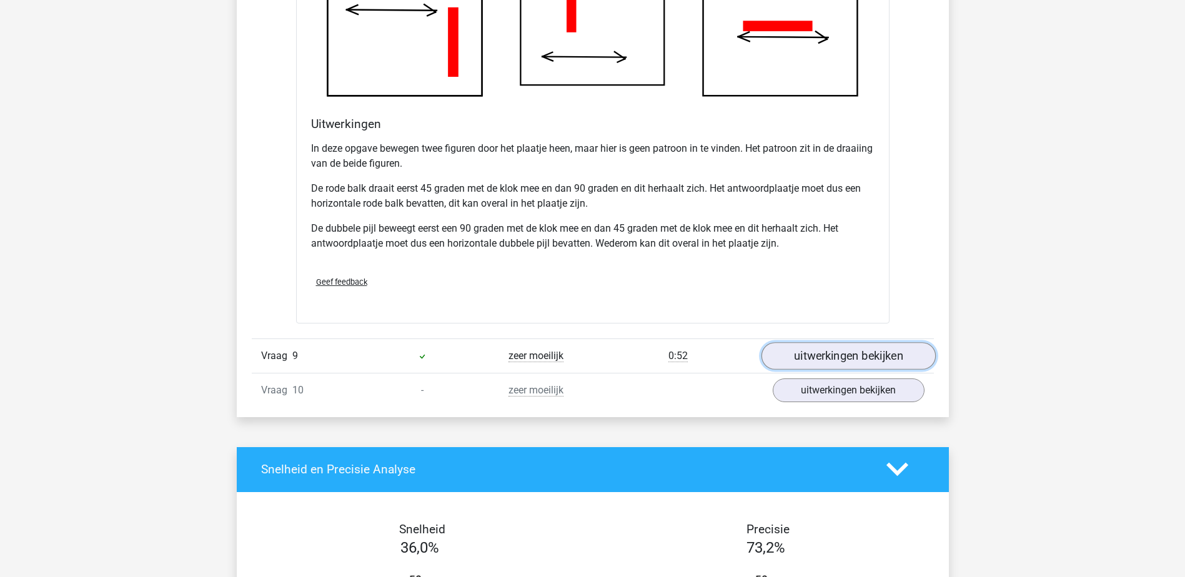
click at [876, 358] on link "uitwerkingen bekijken" at bounding box center [848, 355] width 174 height 27
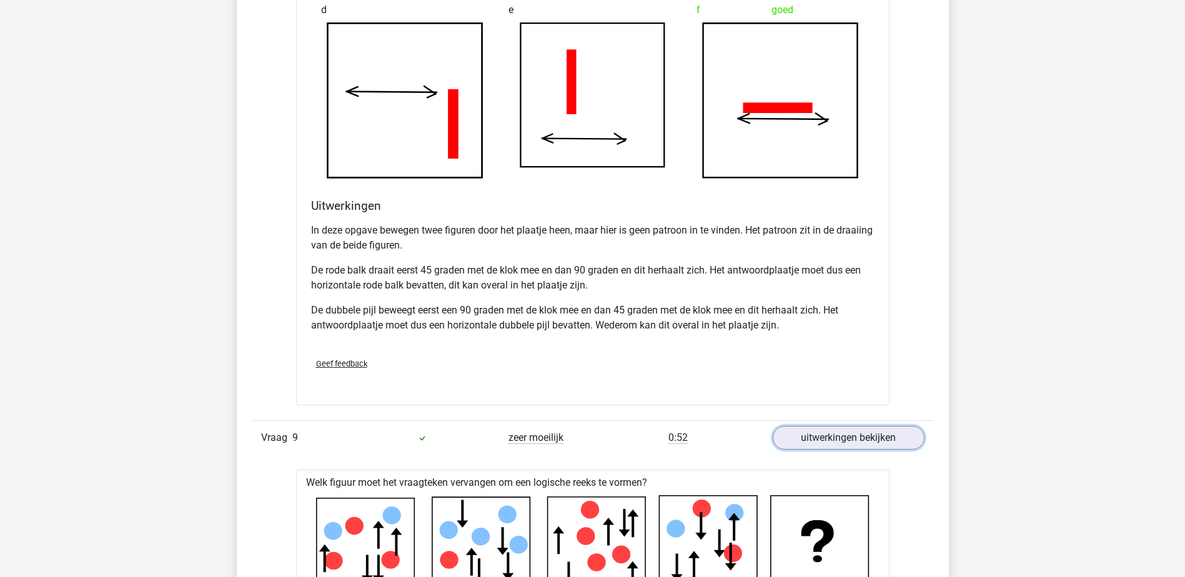
scroll to position [7745, 0]
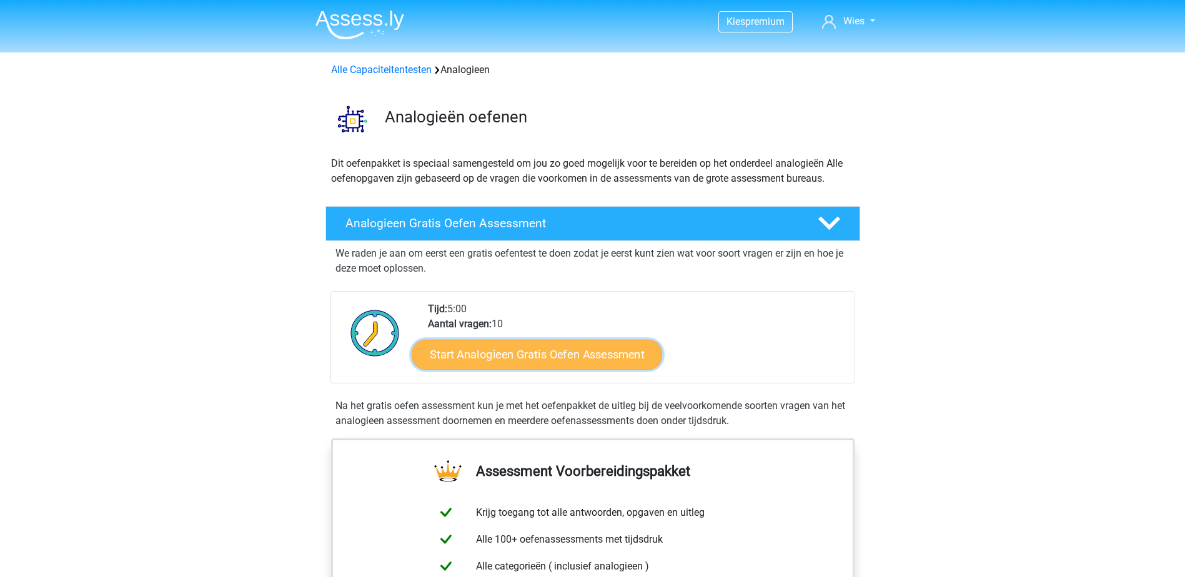
click at [503, 352] on link "Start Analogieen Gratis Oefen Assessment" at bounding box center [537, 354] width 250 height 30
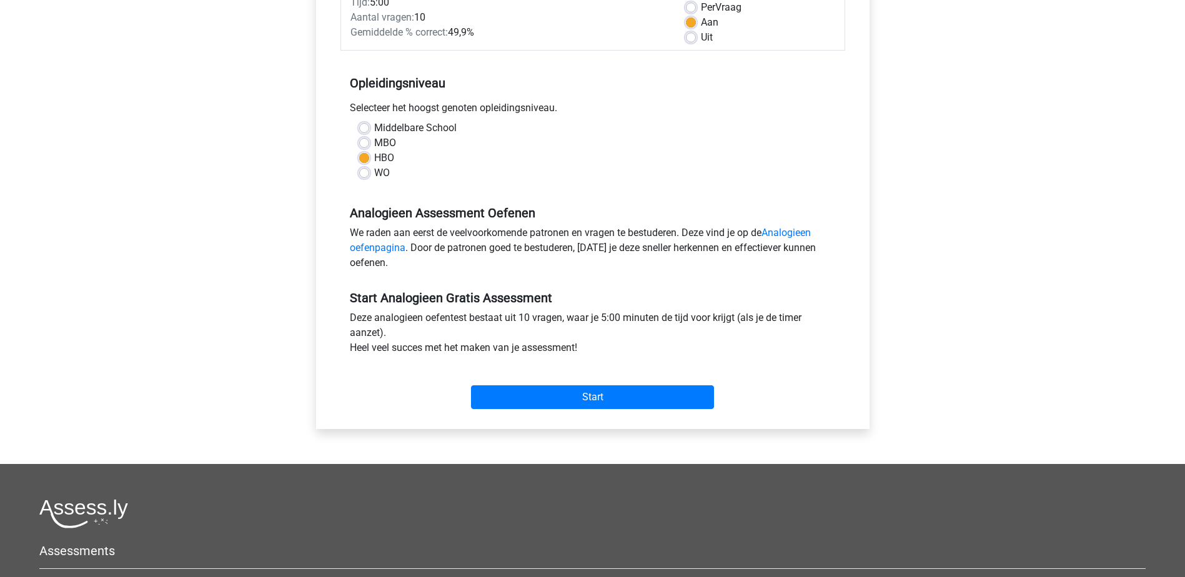
scroll to position [250, 0]
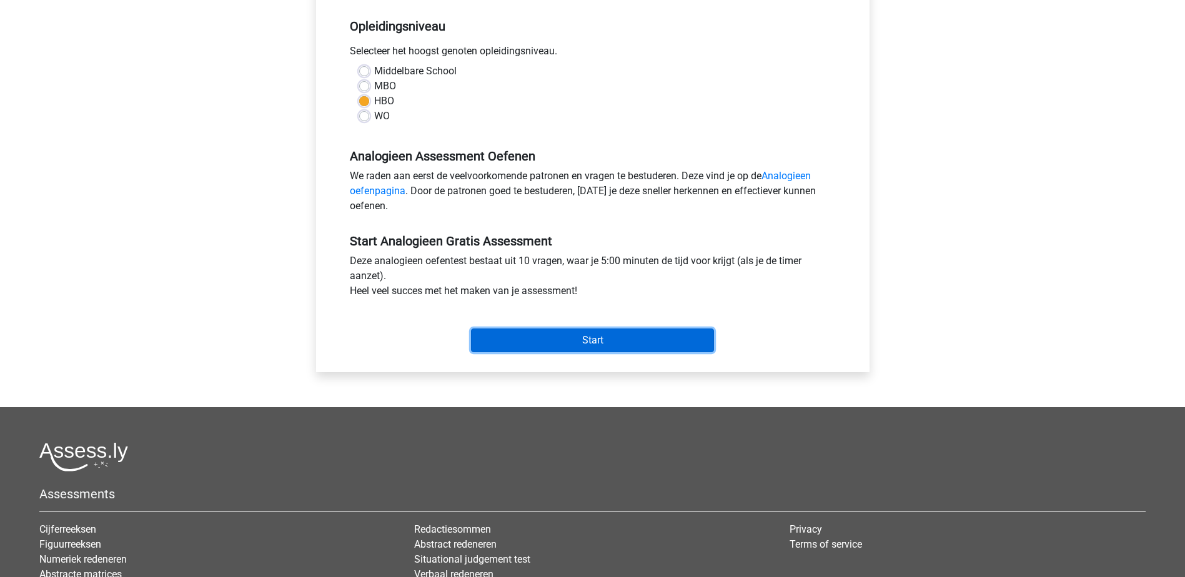
click at [610, 337] on input "Start" at bounding box center [592, 341] width 243 height 24
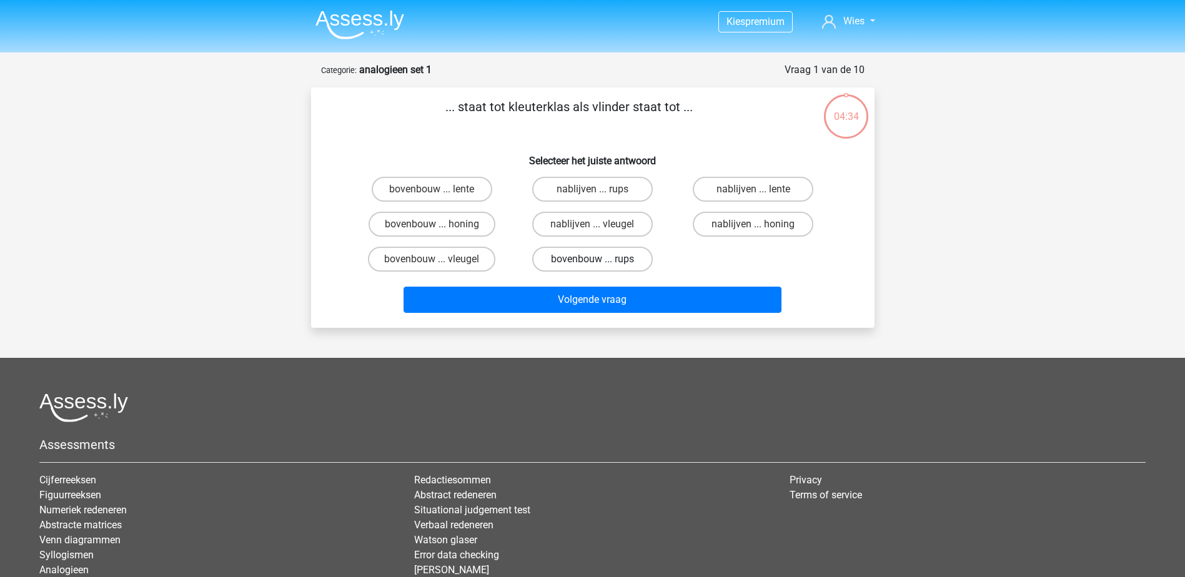
click at [584, 256] on label "bovenbouw ... rups" at bounding box center [592, 259] width 121 height 25
click at [592, 259] on input "bovenbouw ... rups" at bounding box center [596, 263] width 8 height 8
radio input "true"
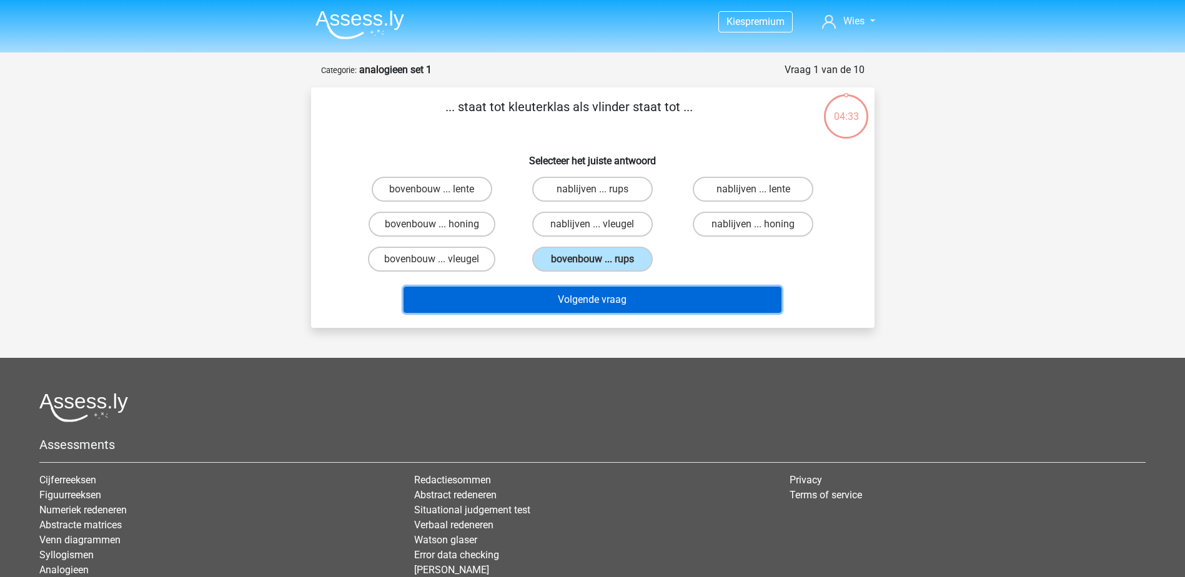
click at [582, 294] on button "Volgende vraag" at bounding box center [592, 300] width 378 height 26
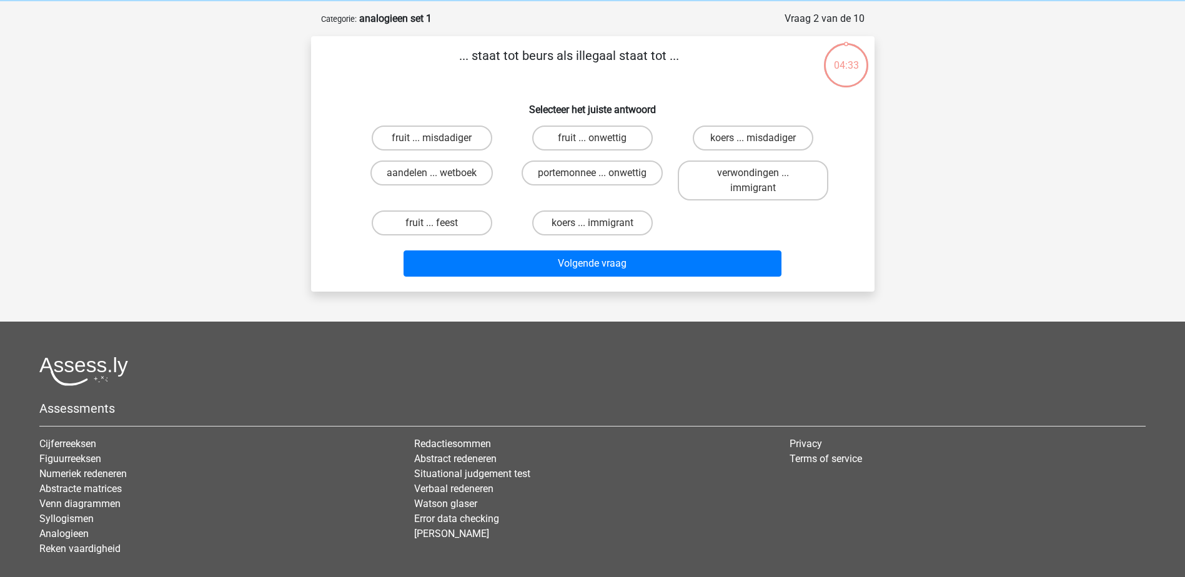
scroll to position [62, 0]
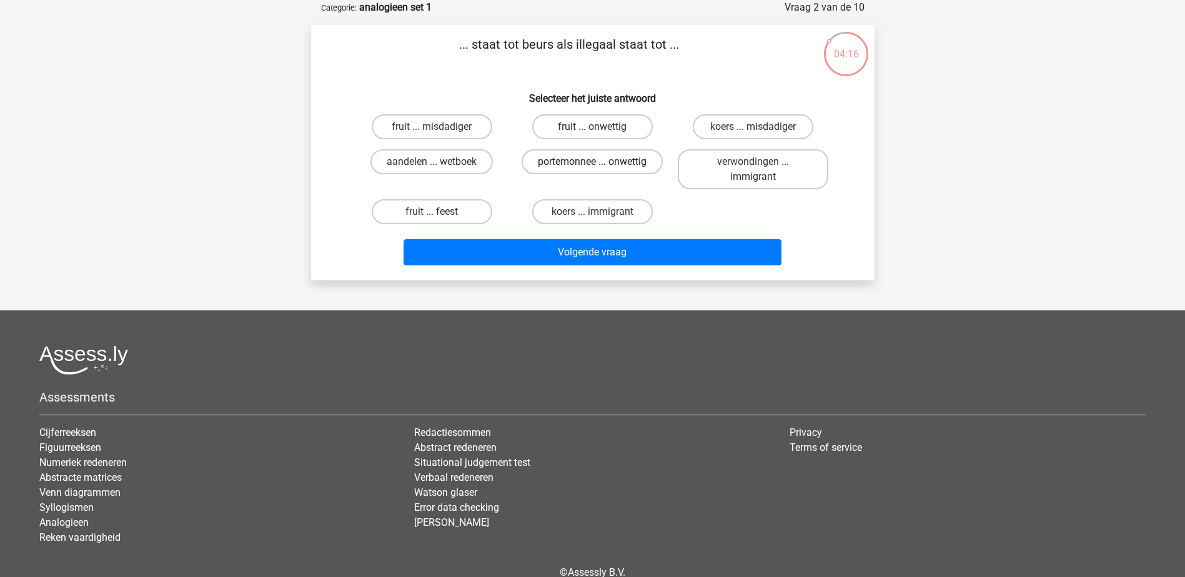
click at [603, 158] on label "portemonnee ... onwettig" at bounding box center [592, 161] width 141 height 25
click at [600, 162] on input "portemonnee ... onwettig" at bounding box center [596, 166] width 8 height 8
radio input "true"
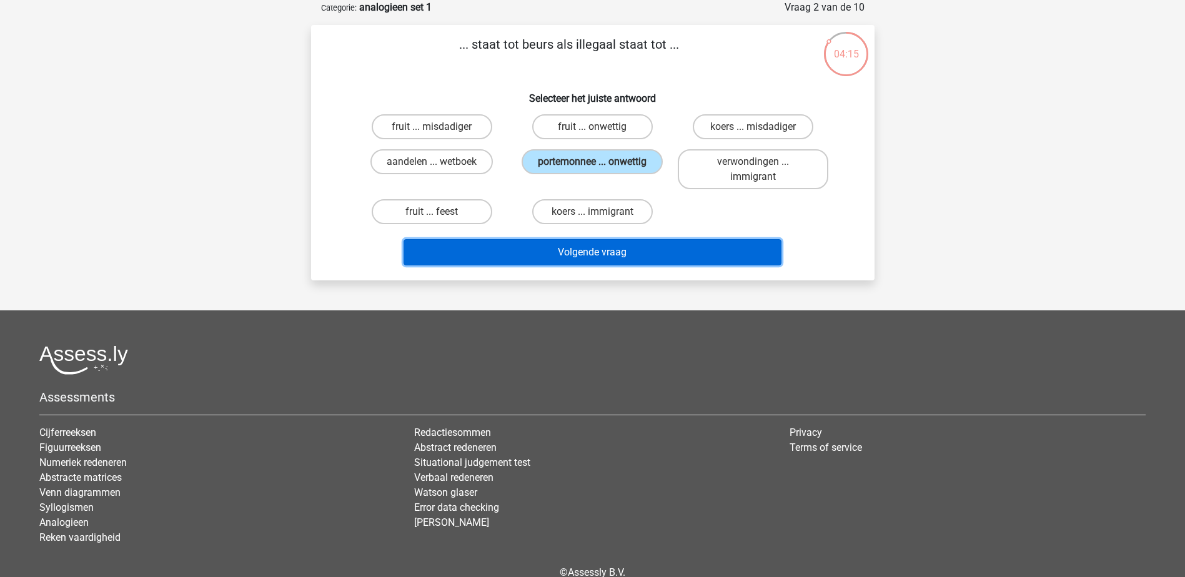
click at [608, 248] on button "Volgende vraag" at bounding box center [592, 252] width 378 height 26
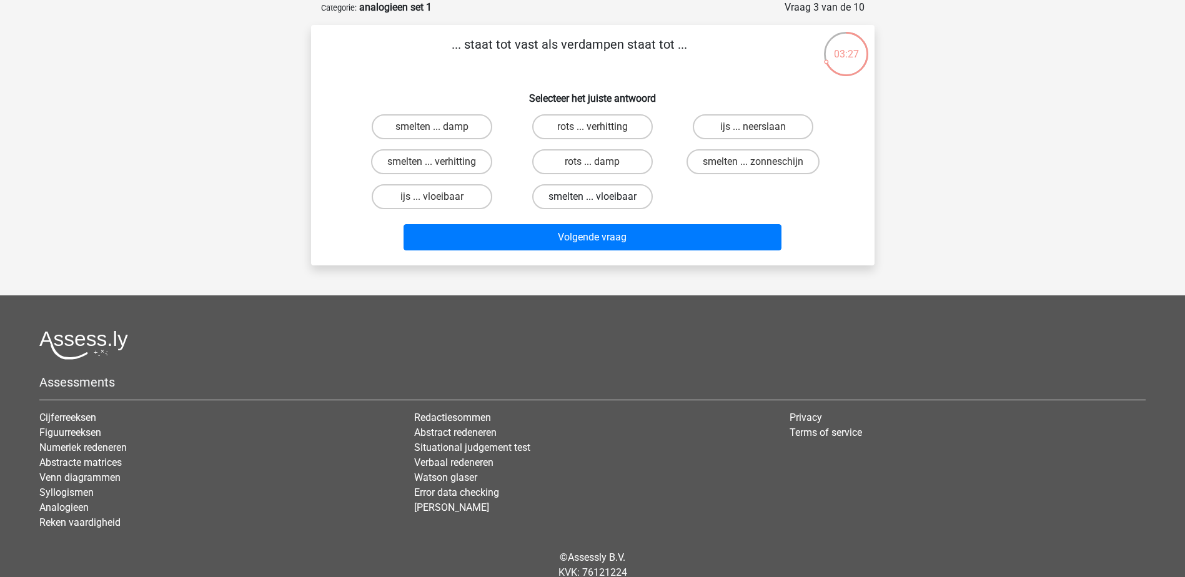
click at [585, 193] on label "smelten ... vloeibaar" at bounding box center [592, 196] width 121 height 25
click at [592, 197] on input "smelten ... vloeibaar" at bounding box center [596, 201] width 8 height 8
radio input "true"
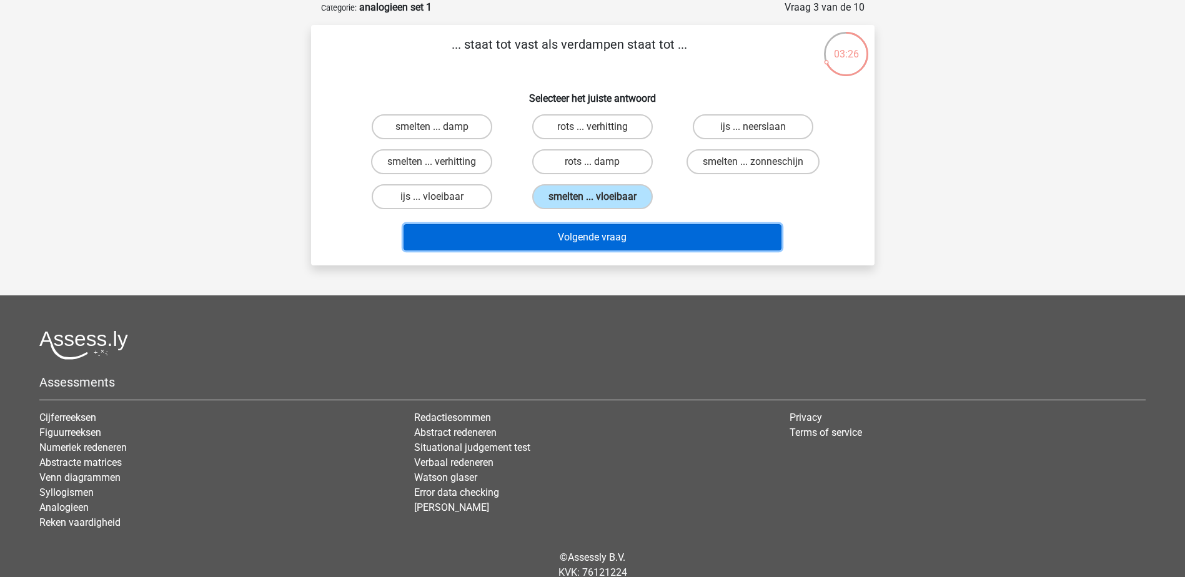
click at [588, 229] on button "Volgende vraag" at bounding box center [592, 237] width 378 height 26
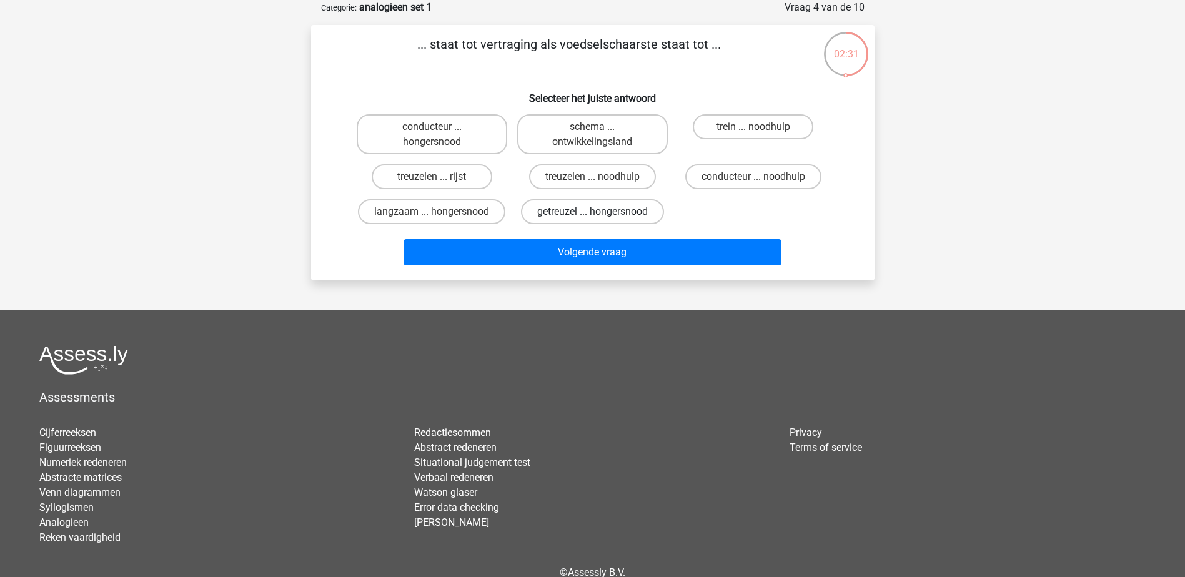
click at [608, 211] on label "getreuzel ... hongersnood" at bounding box center [592, 211] width 143 height 25
click at [600, 212] on input "getreuzel ... hongersnood" at bounding box center [596, 216] width 8 height 8
radio input "true"
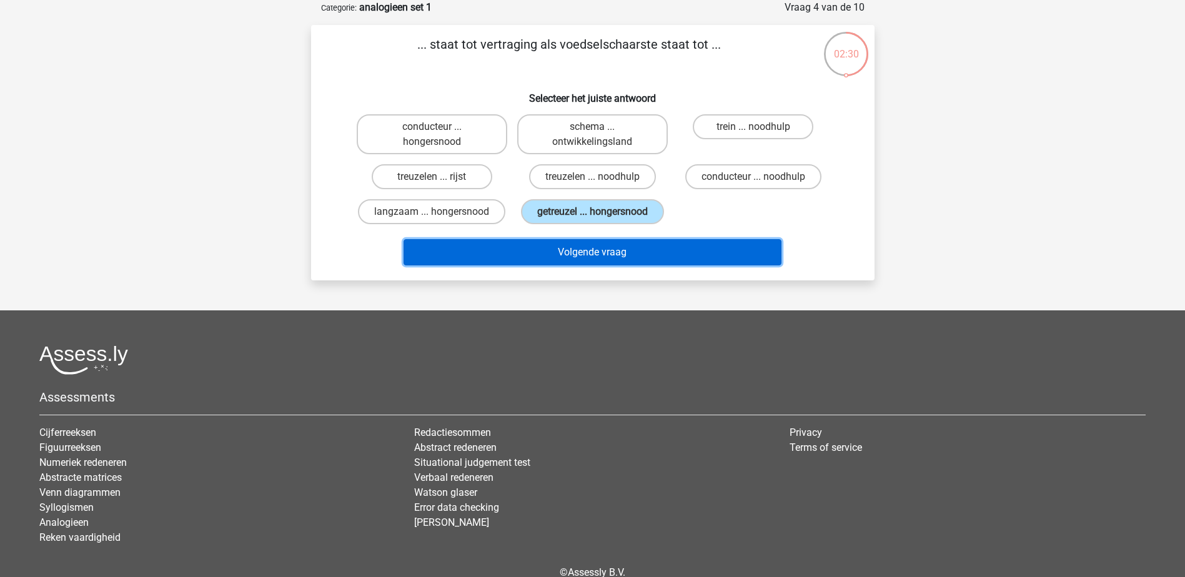
click at [586, 253] on button "Volgende vraag" at bounding box center [592, 252] width 378 height 26
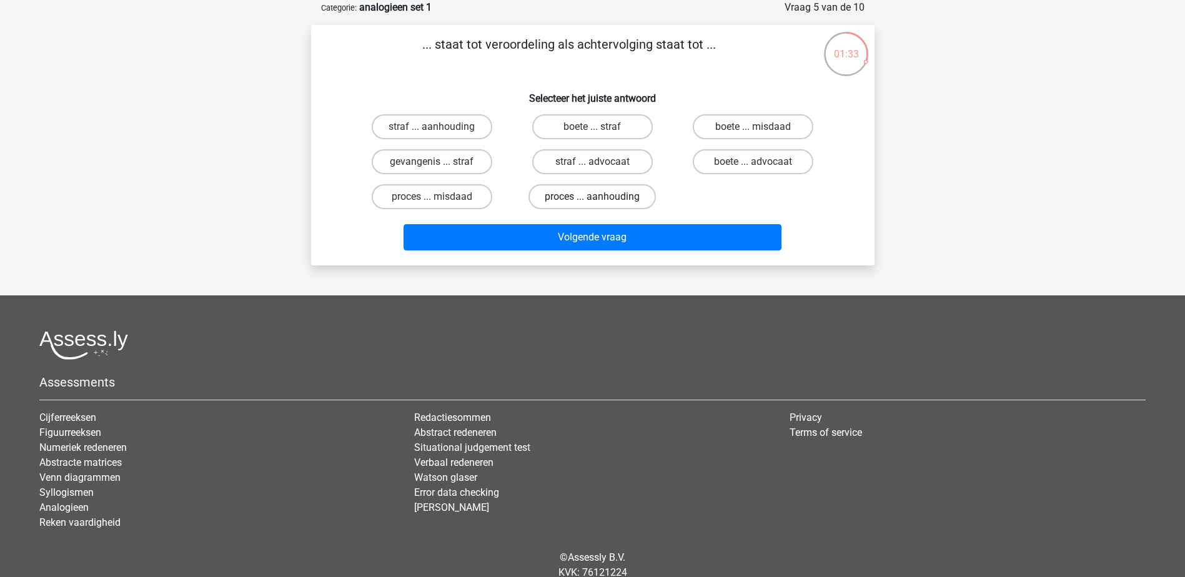
click at [616, 194] on label "proces ... aanhouding" at bounding box center [591, 196] width 127 height 25
click at [600, 197] on input "proces ... aanhouding" at bounding box center [596, 201] width 8 height 8
radio input "true"
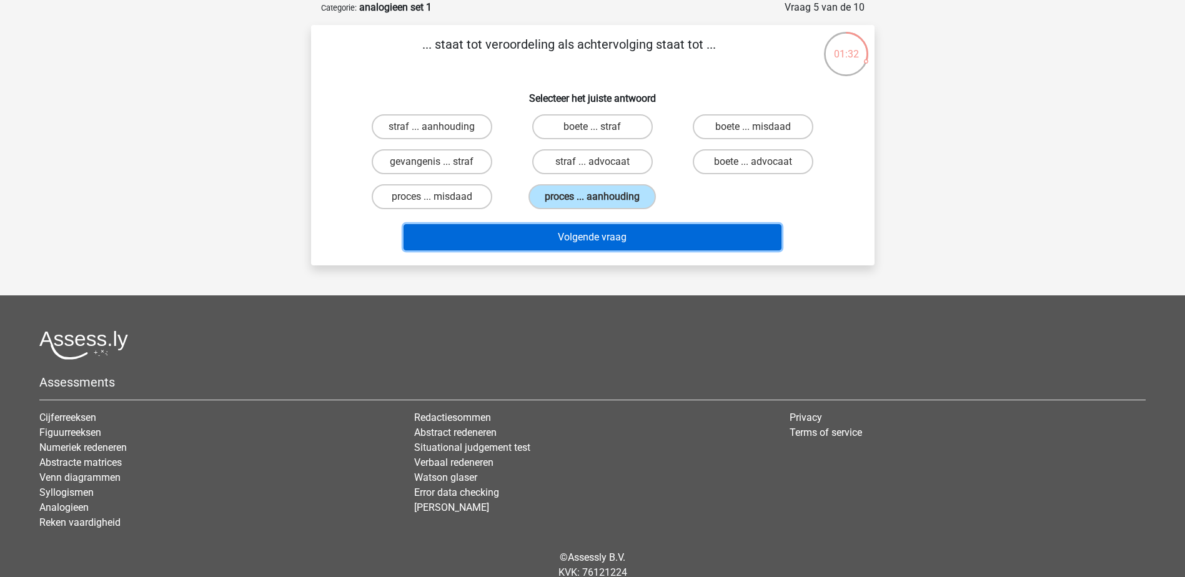
click at [601, 225] on button "Volgende vraag" at bounding box center [592, 237] width 378 height 26
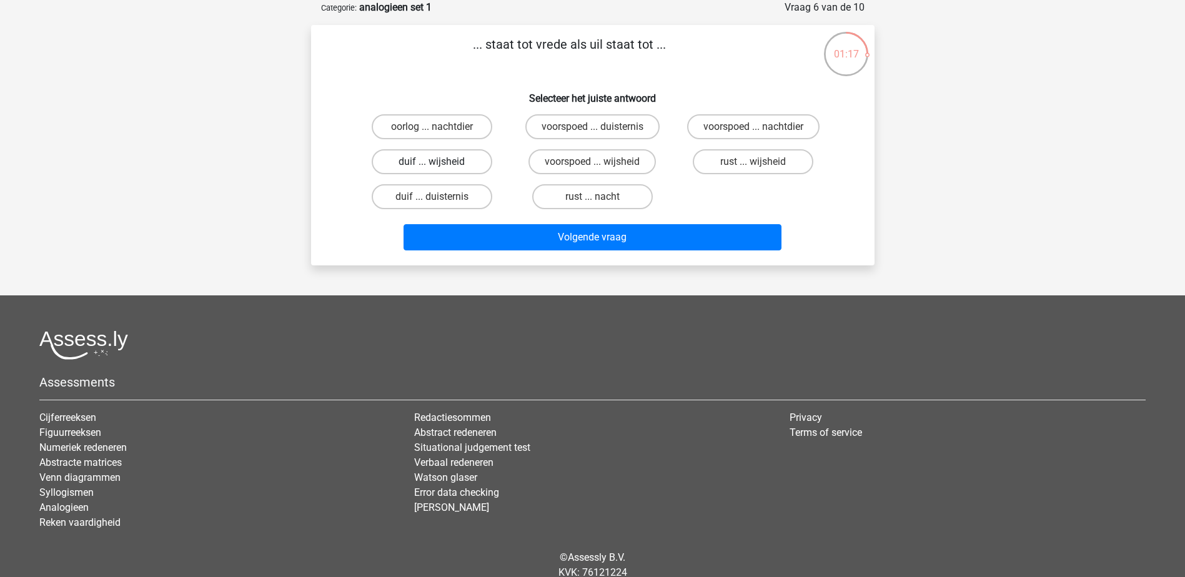
click at [465, 159] on label "duif ... wijsheid" at bounding box center [432, 161] width 121 height 25
click at [440, 162] on input "duif ... wijsheid" at bounding box center [436, 166] width 8 height 8
radio input "true"
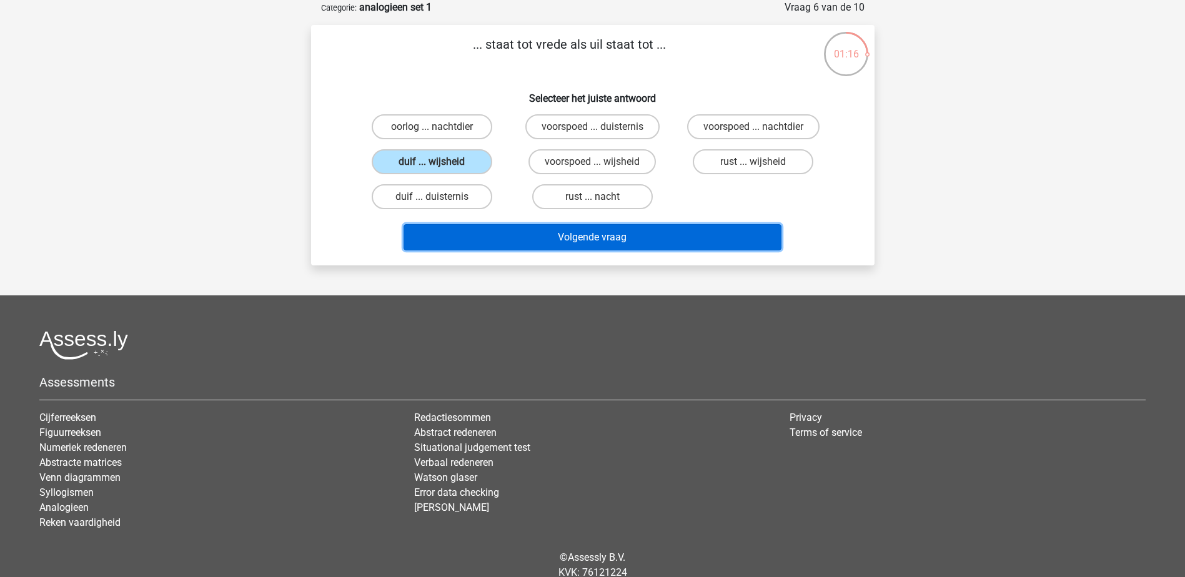
click at [589, 235] on button "Volgende vraag" at bounding box center [592, 237] width 378 height 26
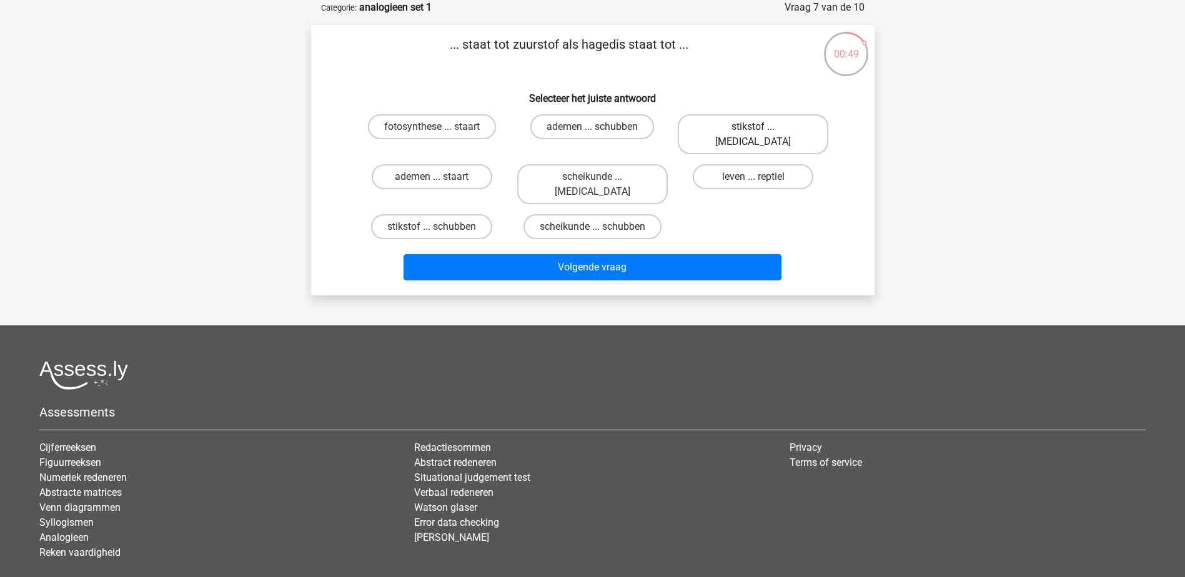
click at [769, 124] on label "stikstof ... krokodil" at bounding box center [753, 134] width 151 height 40
click at [761, 127] on input "stikstof ... krokodil" at bounding box center [757, 131] width 8 height 8
radio input "true"
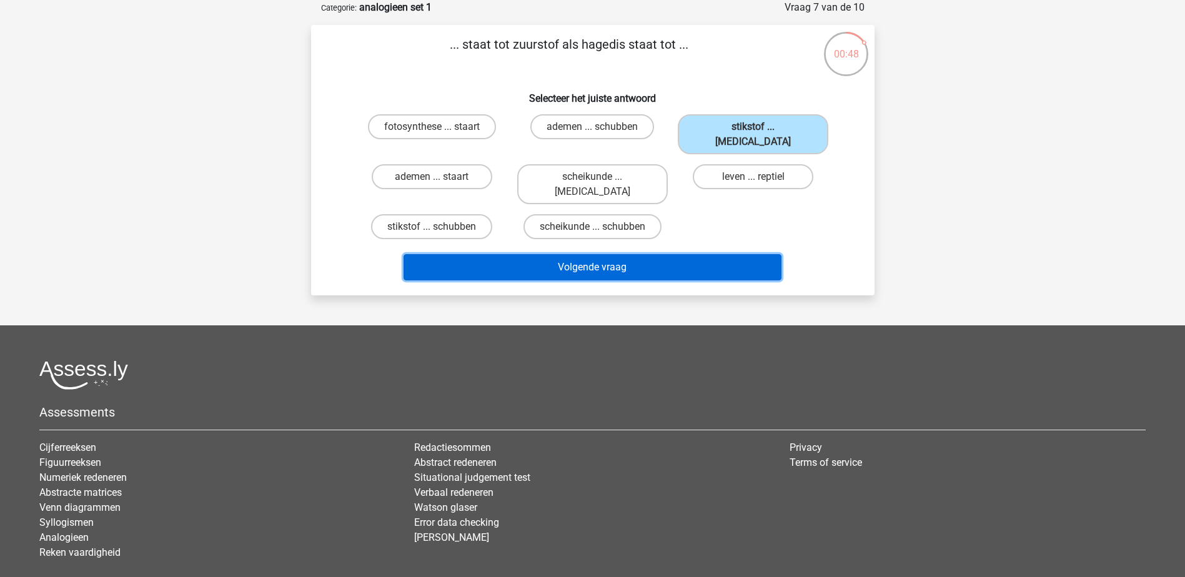
click at [627, 254] on button "Volgende vraag" at bounding box center [592, 267] width 378 height 26
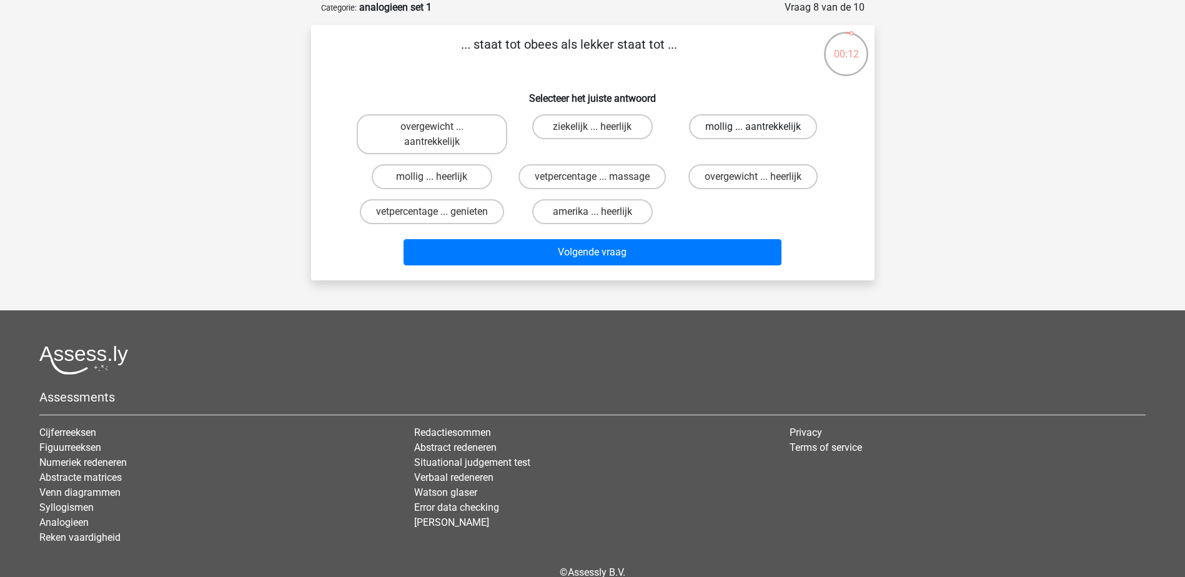
click at [762, 126] on label "mollig ... aantrekkelijk" at bounding box center [753, 126] width 128 height 25
click at [761, 127] on input "mollig ... aantrekkelijk" at bounding box center [757, 131] width 8 height 8
radio input "true"
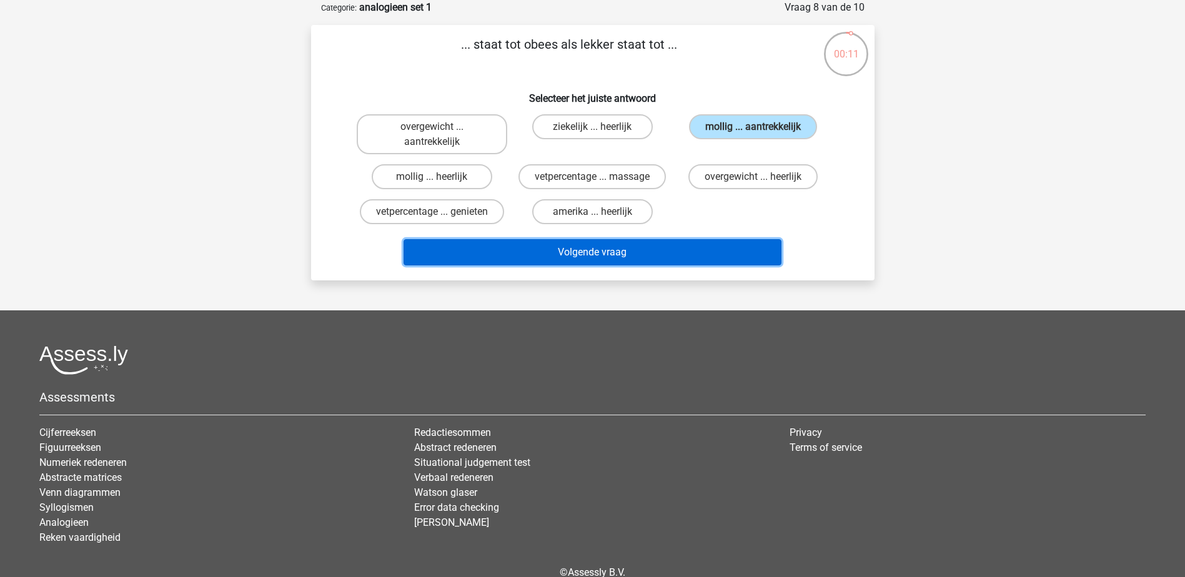
click at [671, 245] on button "Volgende vraag" at bounding box center [592, 252] width 378 height 26
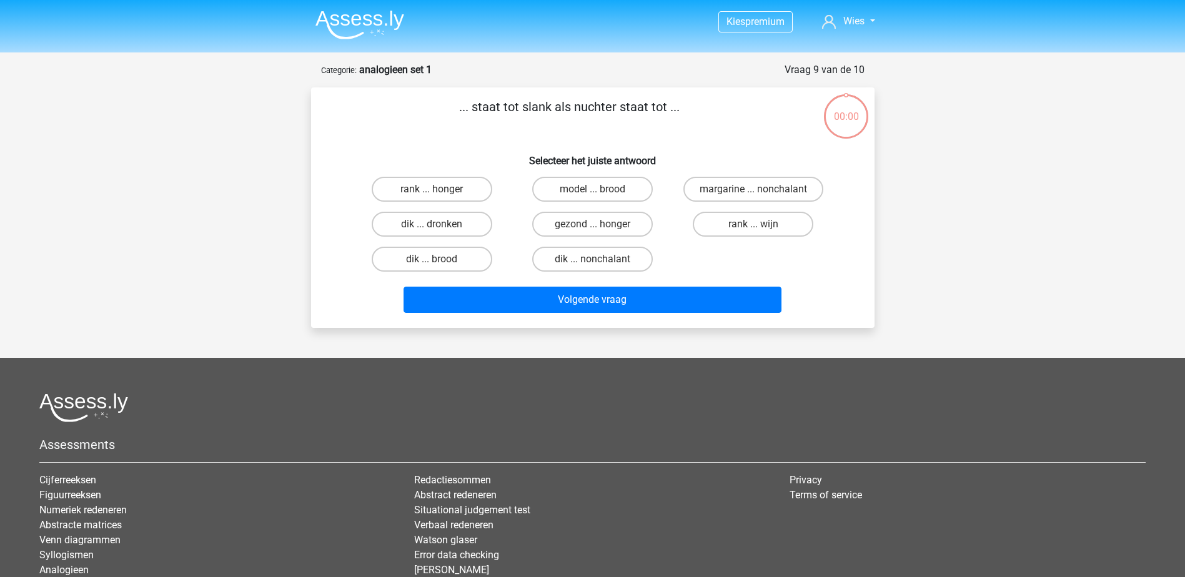
scroll to position [62, 0]
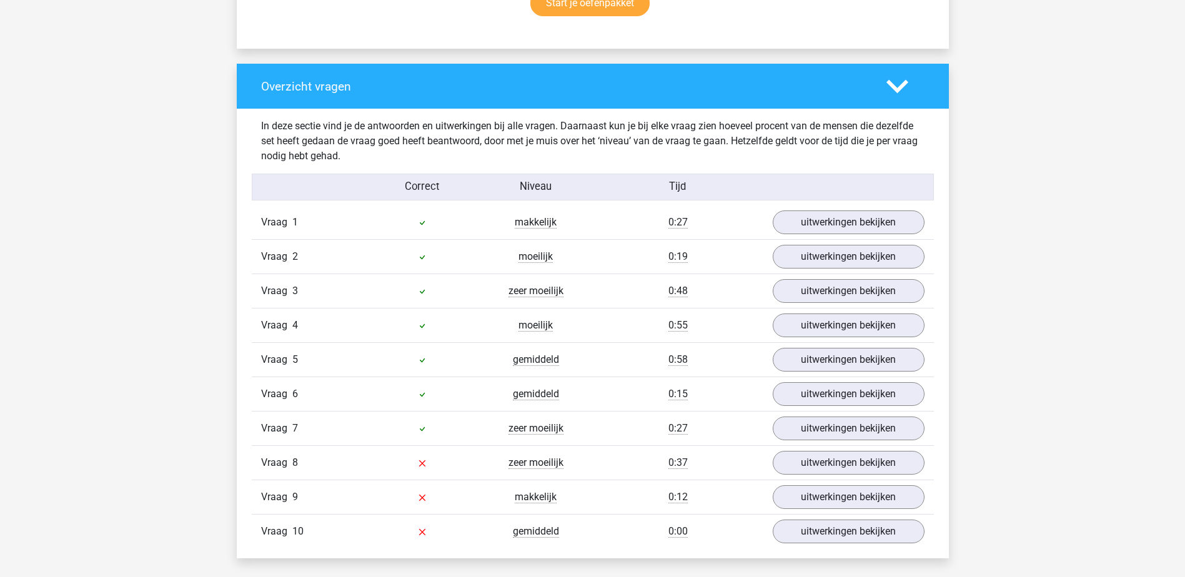
scroll to position [937, 0]
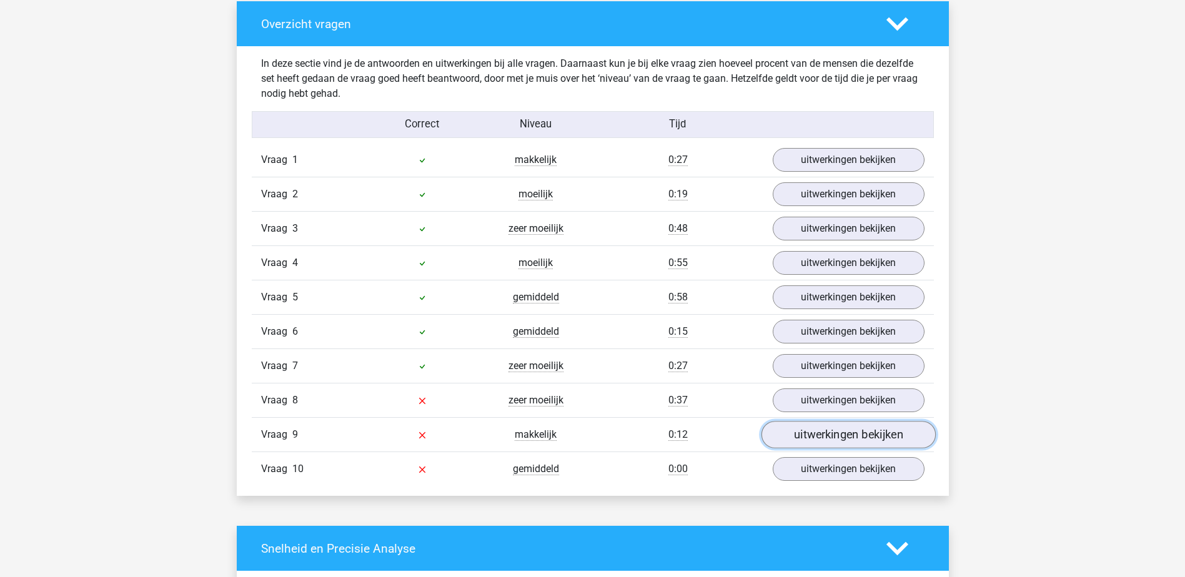
click at [842, 437] on link "uitwerkingen bekijken" at bounding box center [848, 435] width 174 height 27
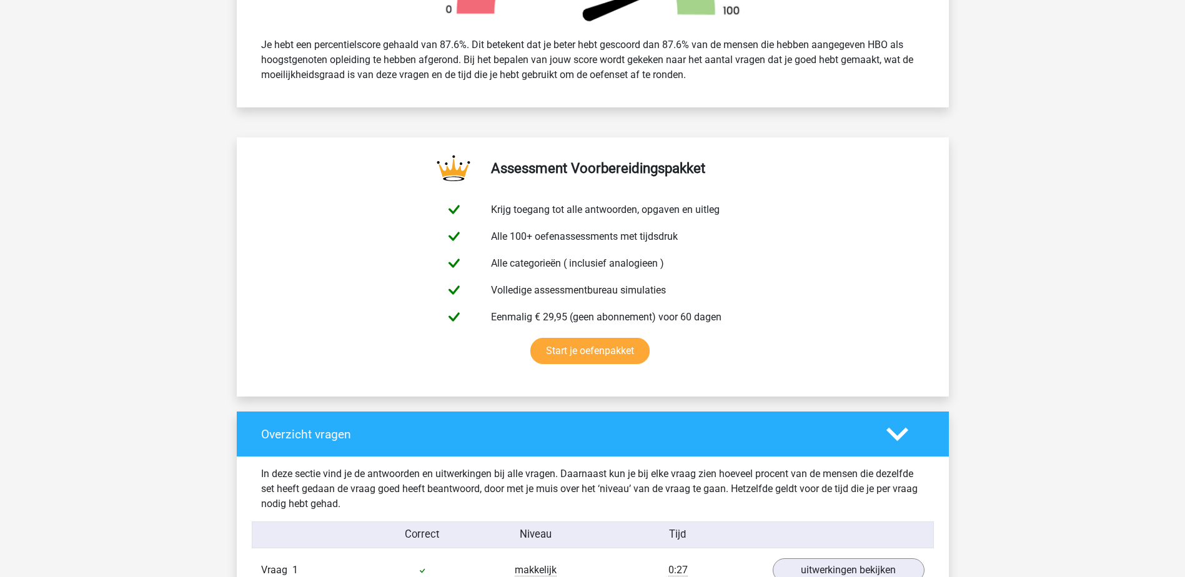
scroll to position [437, 0]
